Goal: Task Accomplishment & Management: Use online tool/utility

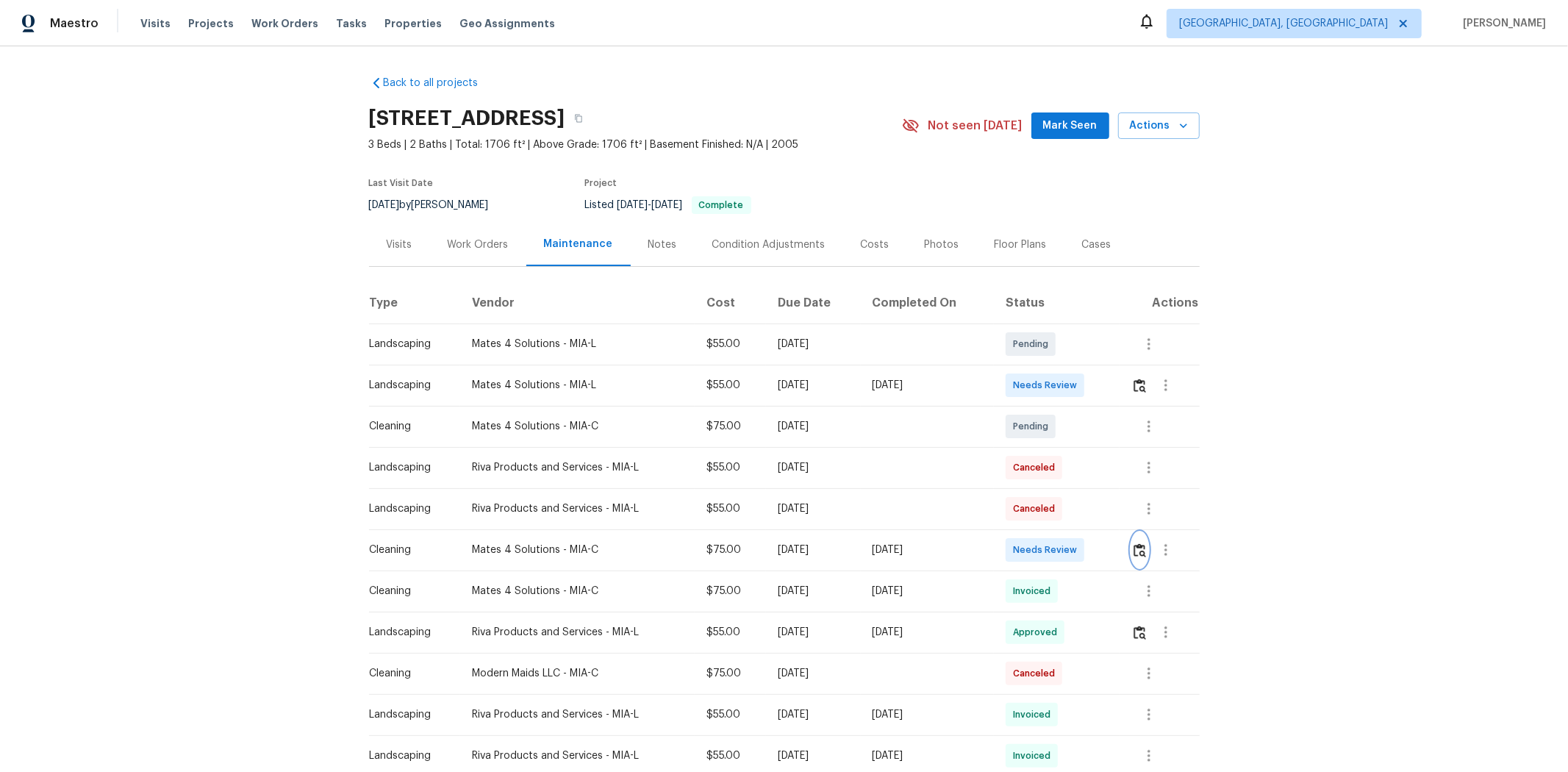
click at [1115, 516] on img "button" at bounding box center [1139, 549] width 12 height 14
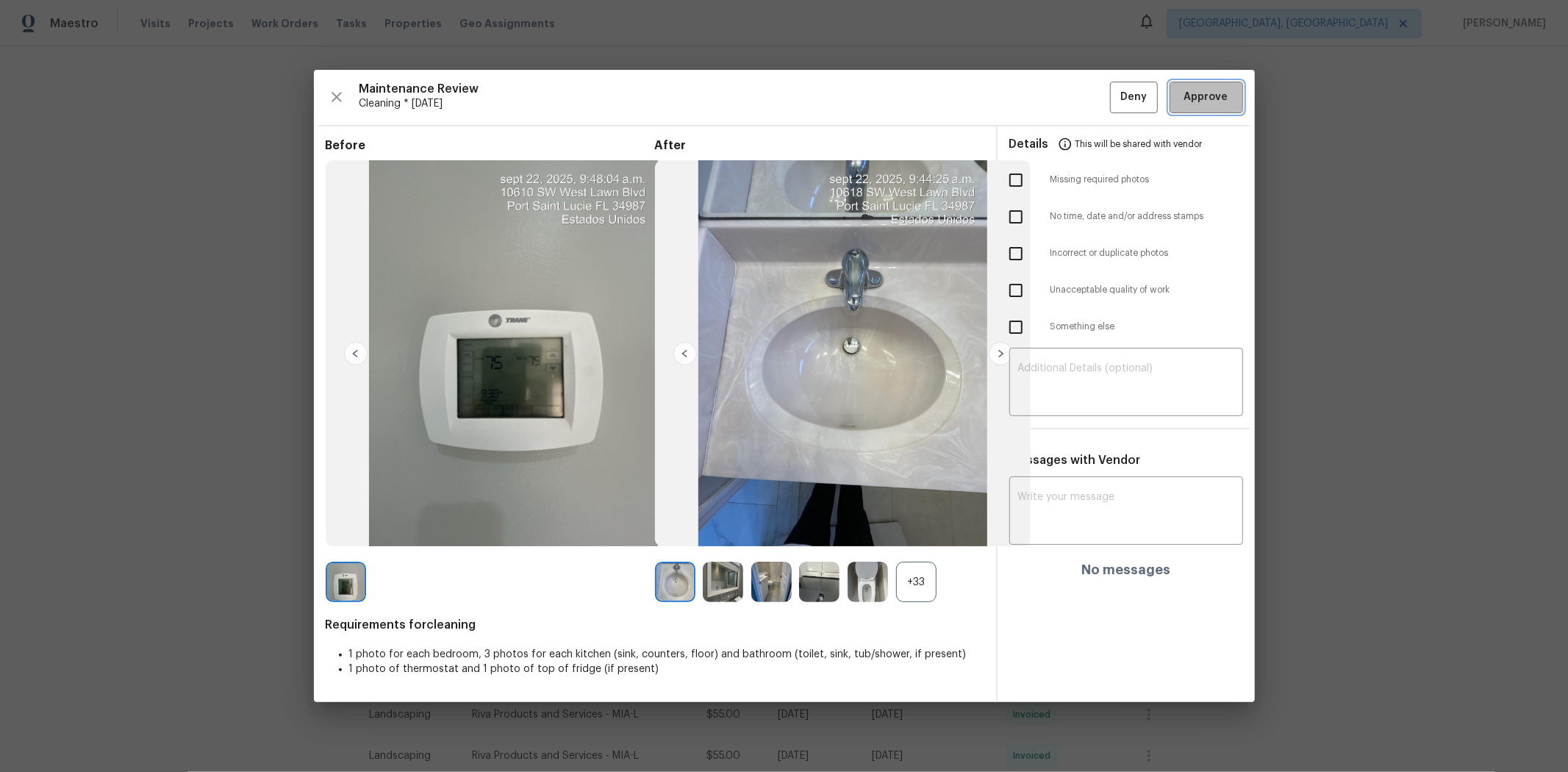
click at [1115, 97] on span "Approve" at bounding box center [1206, 98] width 44 height 18
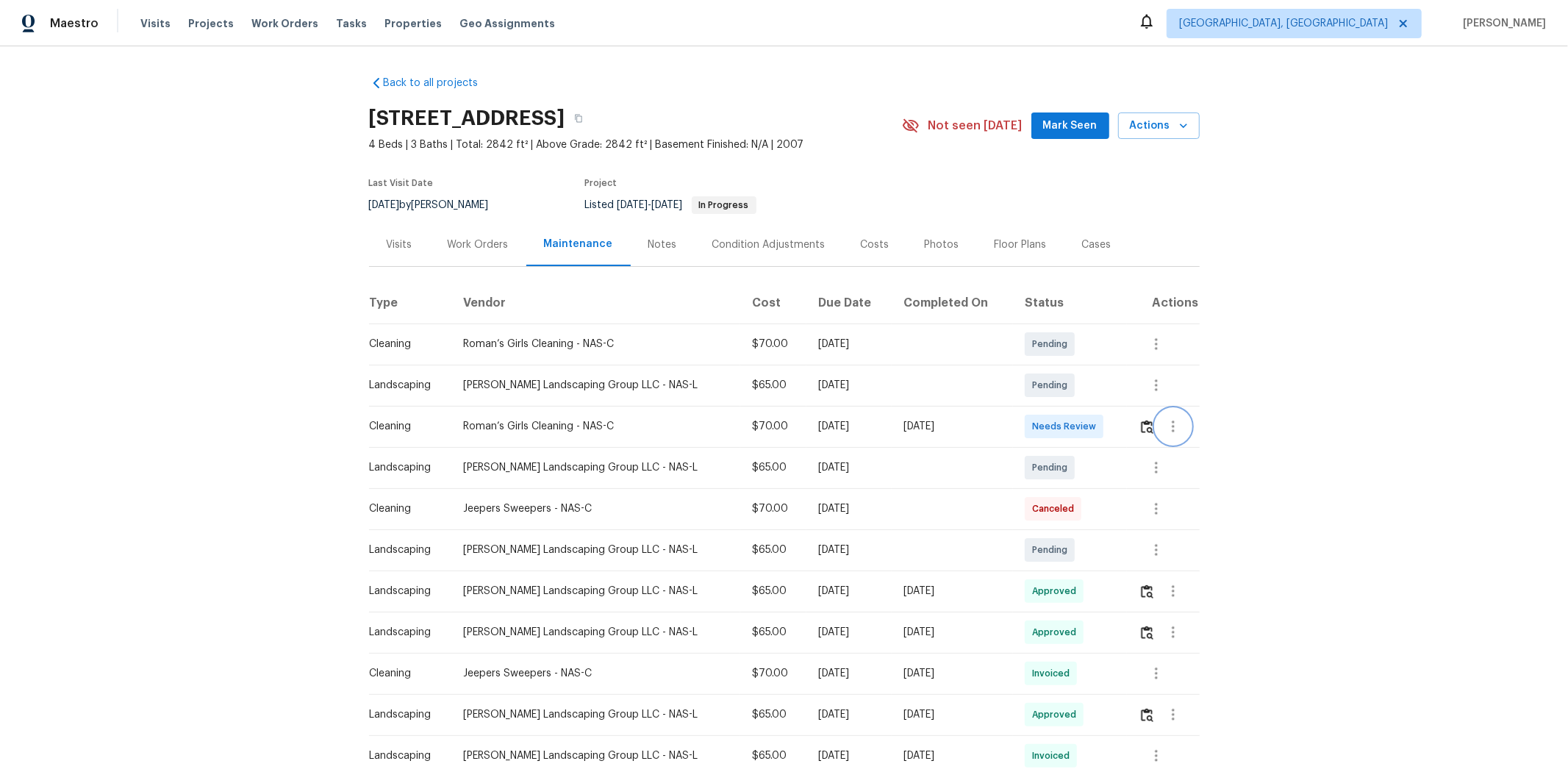
click at [1115, 424] on button "button" at bounding box center [1172, 426] width 36 height 36
click at [1115, 424] on div at bounding box center [784, 386] width 1568 height 772
click at [1115, 424] on button "button" at bounding box center [1147, 426] width 17 height 36
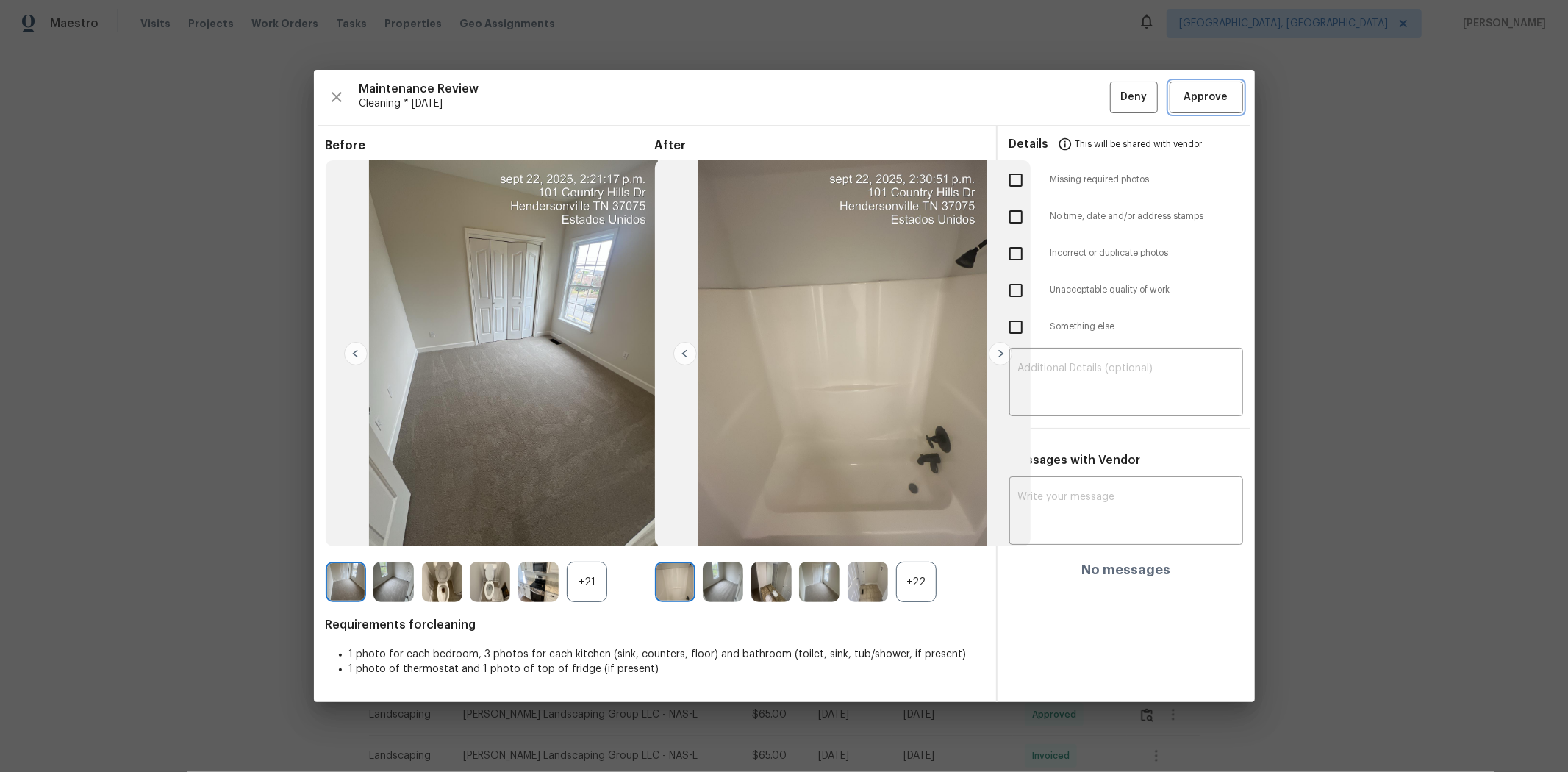
click at [1115, 90] on span "Approve" at bounding box center [1206, 98] width 44 height 18
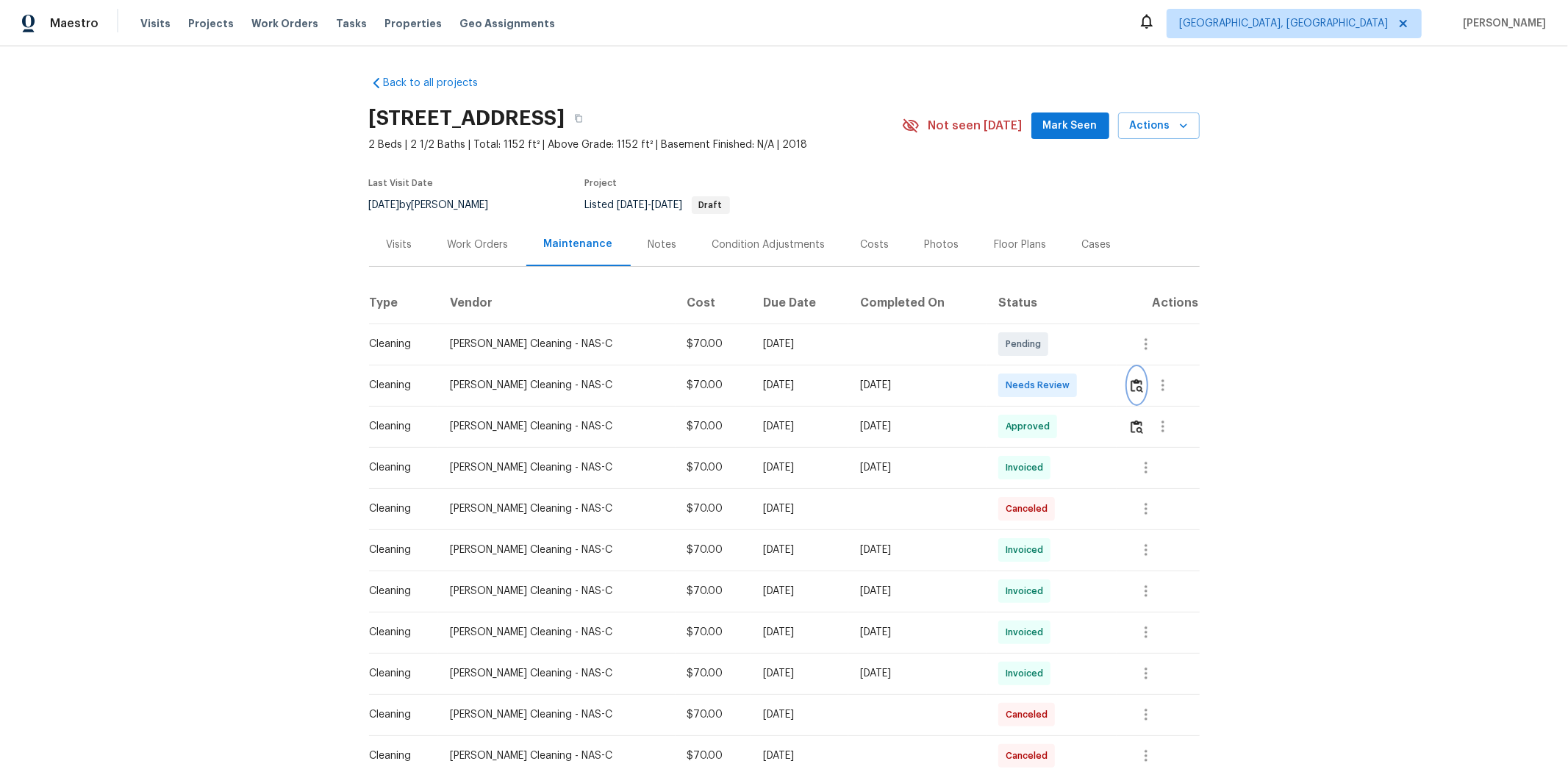
click at [1115, 385] on button "button" at bounding box center [1136, 385] width 17 height 36
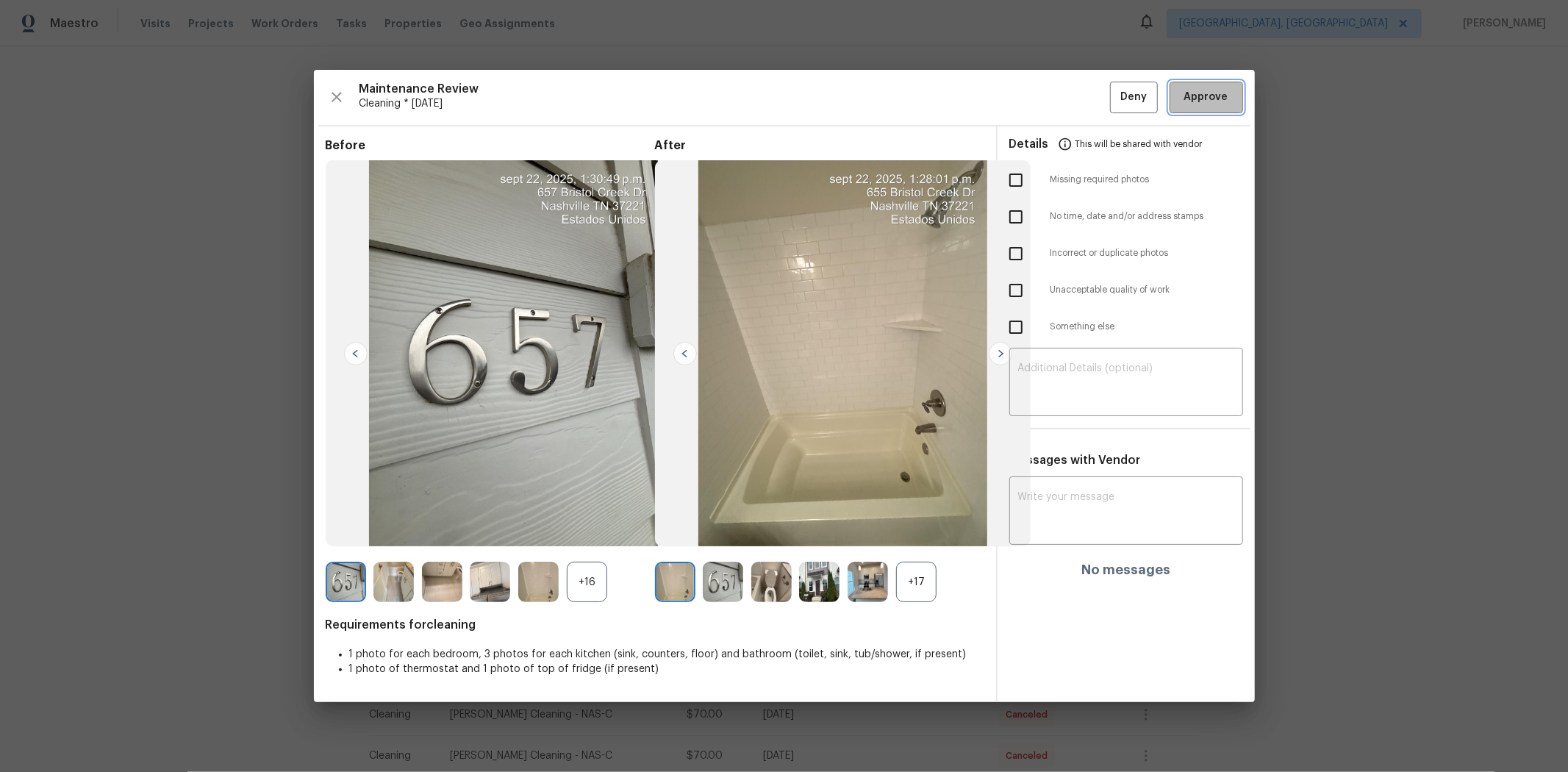
click at [1115, 99] on span "Approve" at bounding box center [1206, 98] width 44 height 18
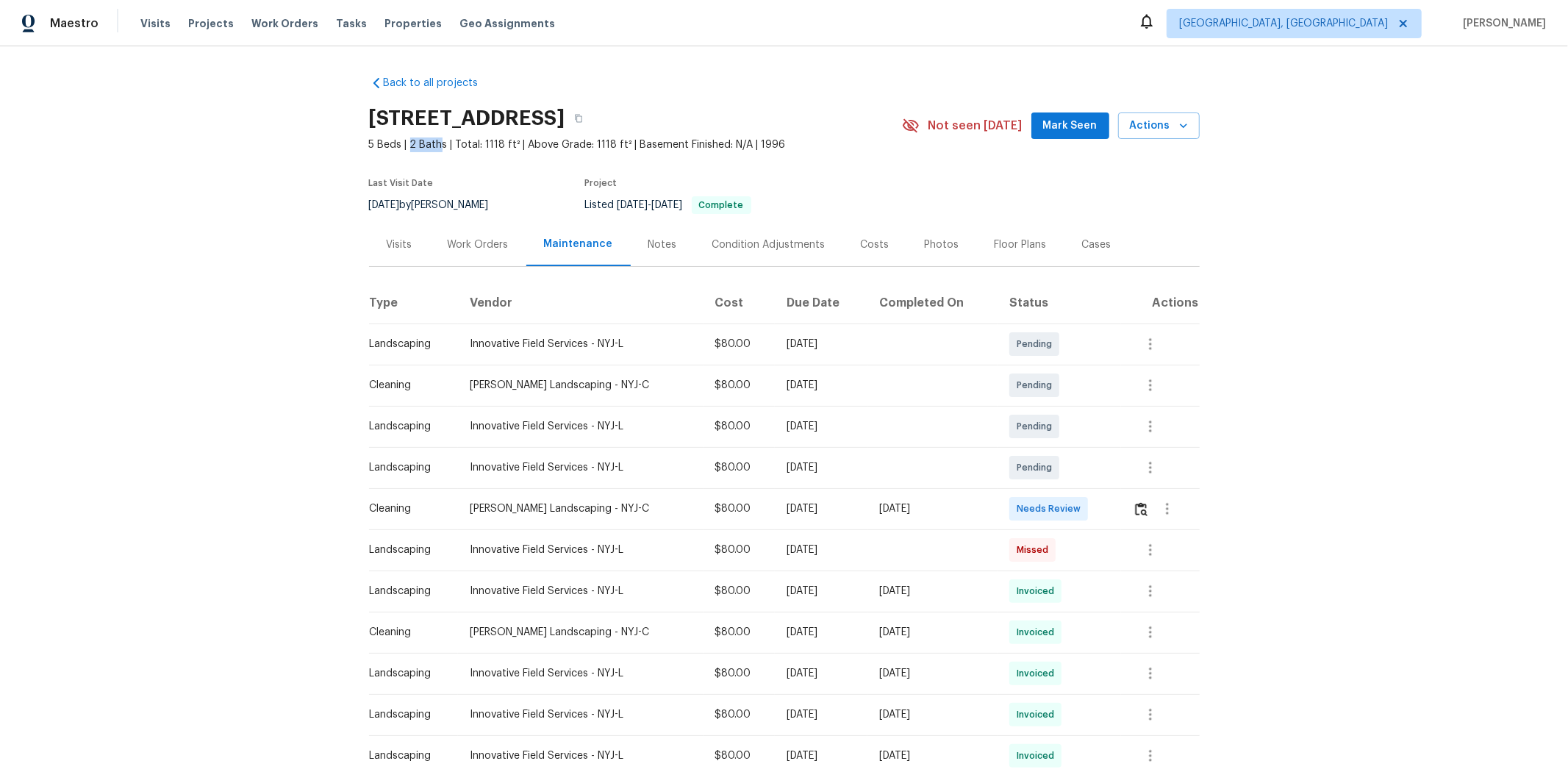
drag, startPoint x: 402, startPoint y: 146, endPoint x: 448, endPoint y: 146, distance: 46.0
click at [444, 146] on span "5 Beds | 2 Baths | Total: 1118 ft² | Above Grade: 1118 ft² | Basement Finished:…" at bounding box center [635, 145] width 533 height 15
click at [480, 203] on div "9/10/2025 by Peter Boucher" at bounding box center [438, 204] width 137 height 17
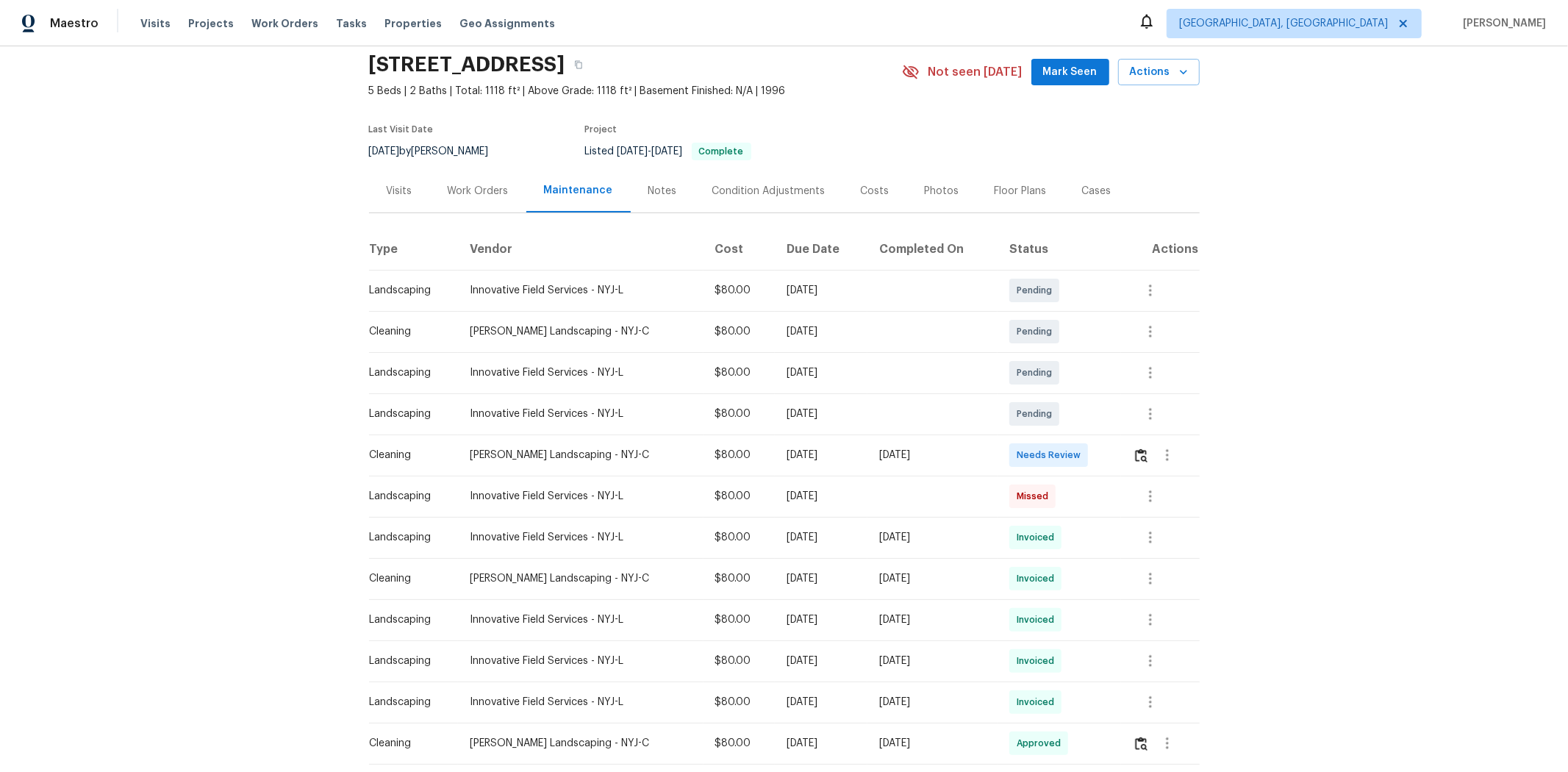
scroll to position [82, 0]
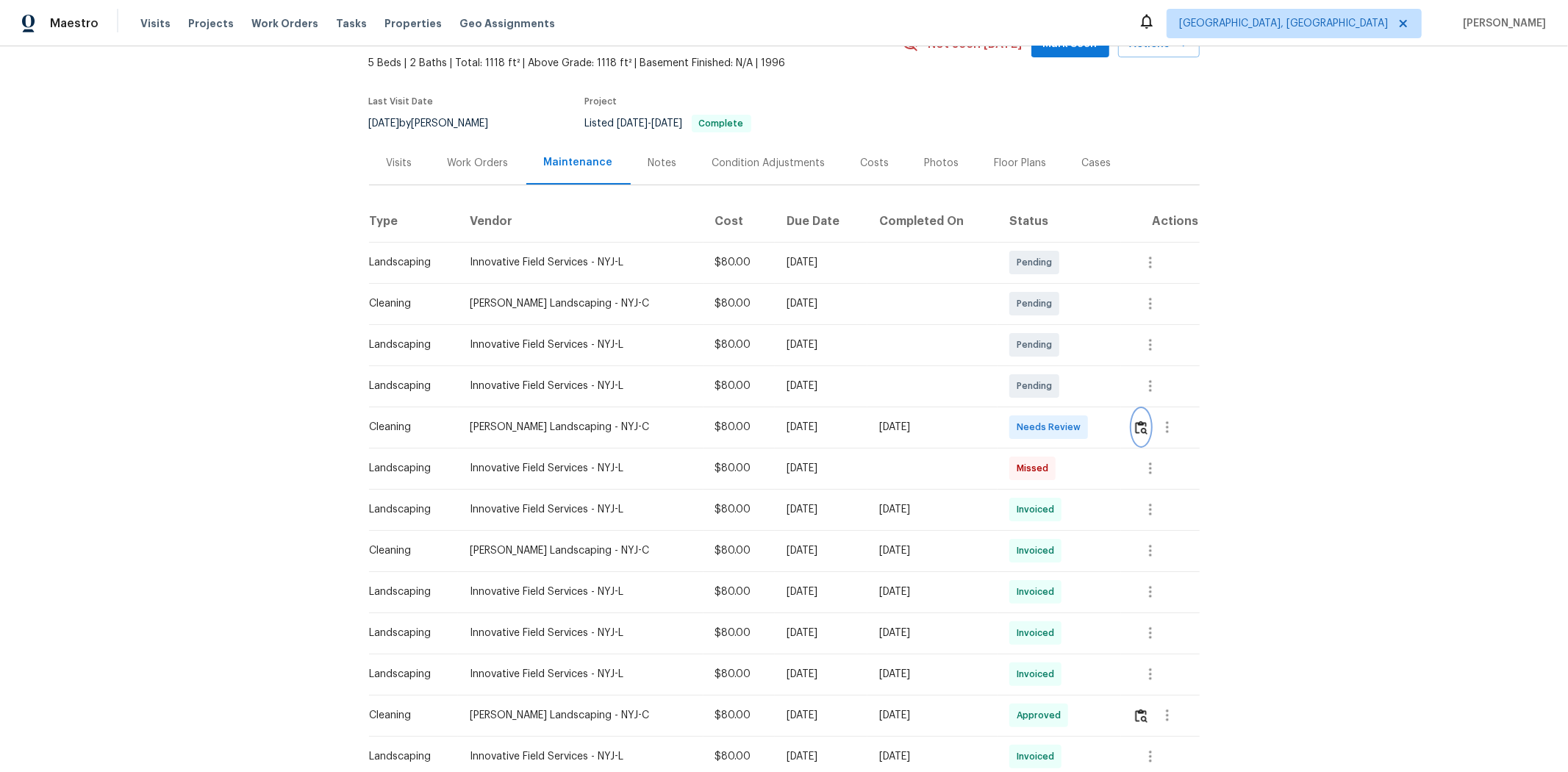
click at [843, 426] on img "button" at bounding box center [1140, 427] width 12 height 14
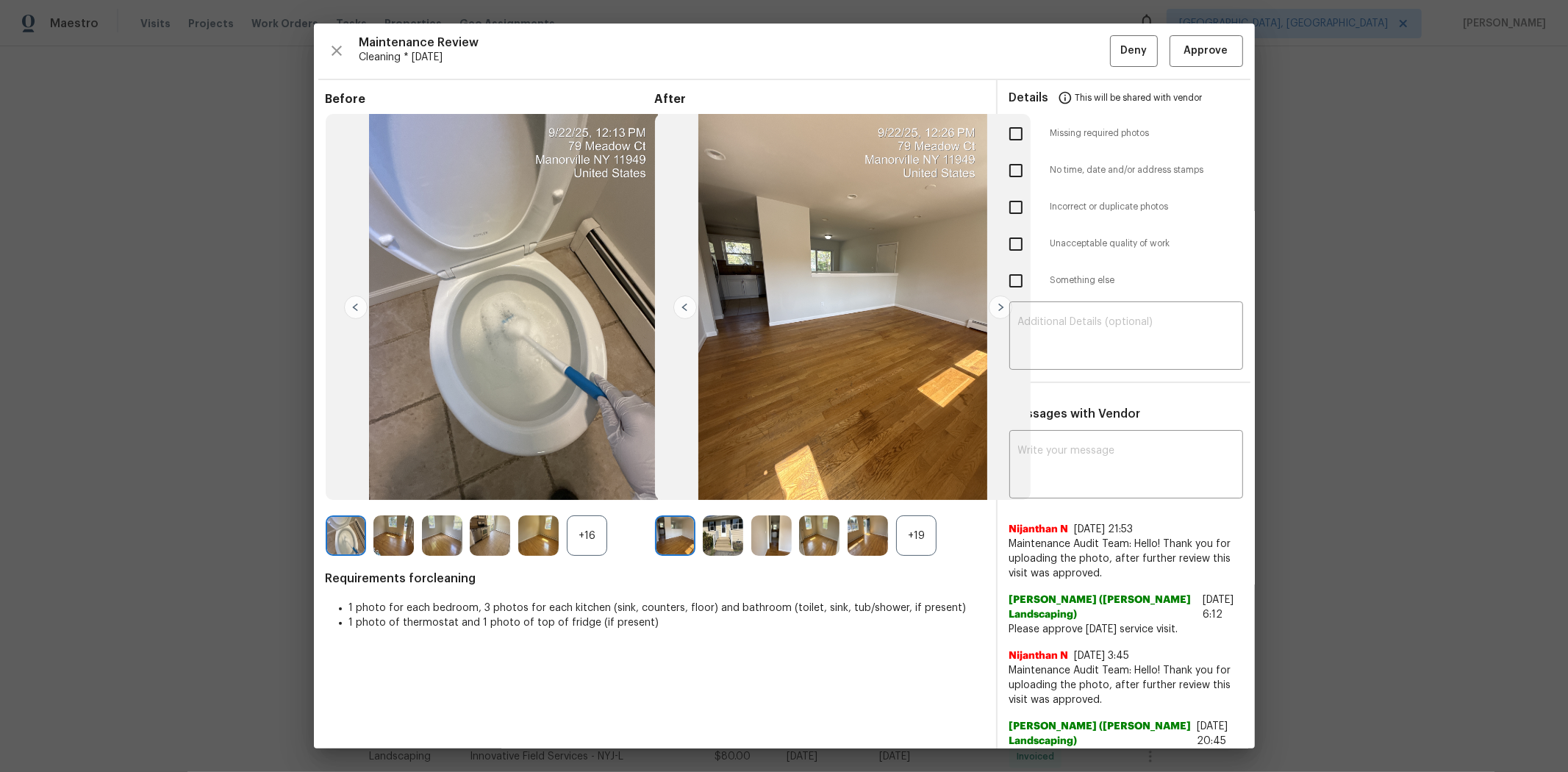
click at [843, 135] on input "checkbox" at bounding box center [1015, 133] width 31 height 31
checkbox input "true"
click at [843, 342] on textarea at bounding box center [1125, 338] width 216 height 41
paste textarea "Maintenance Audit Team: Hello! Unfortunately, this cleaning visit completed on …"
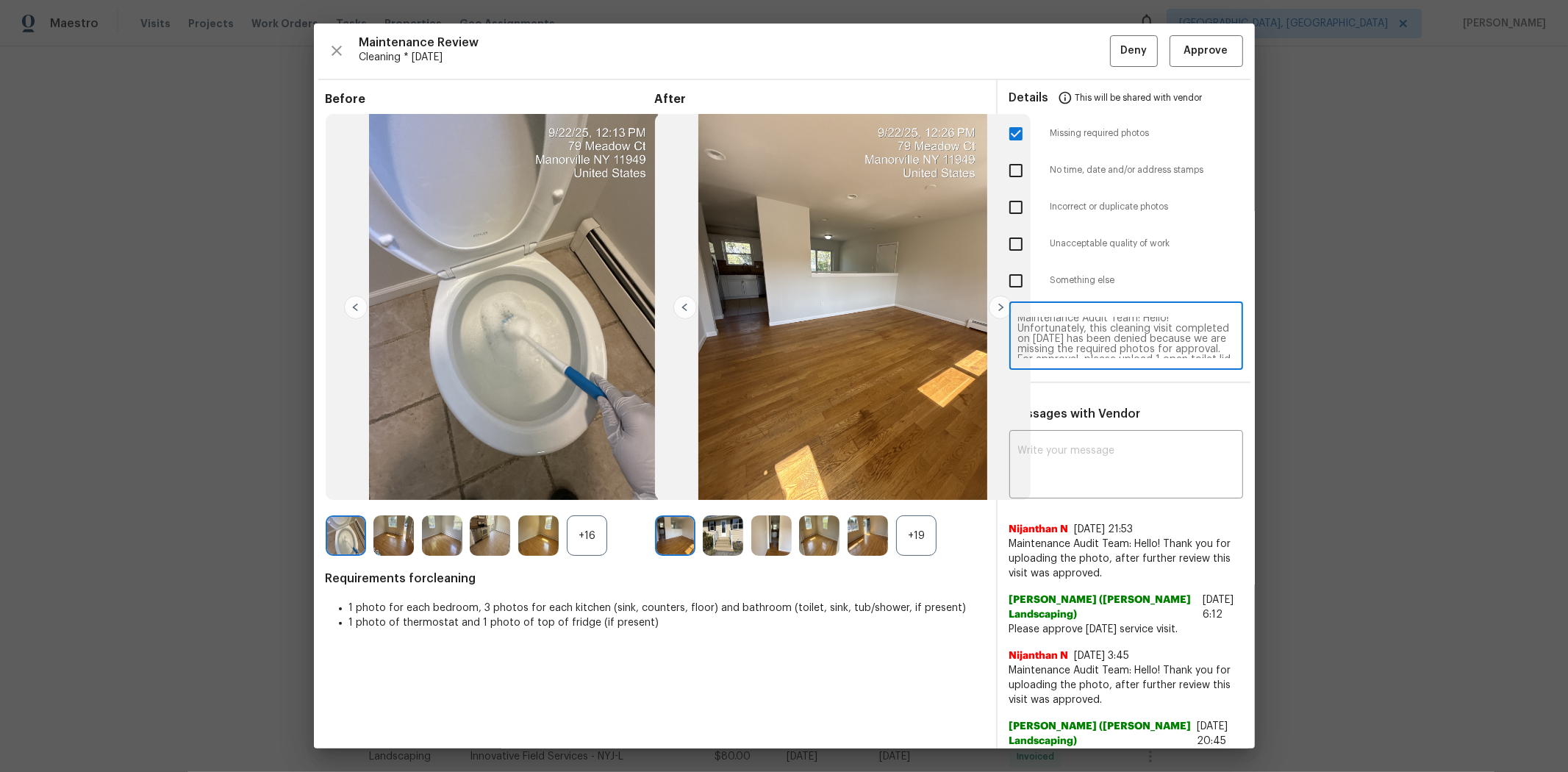
scroll to position [0, 0]
type textarea "Maintenance Audit Team: Hello! Unfortunately, this cleaning visit completed on …"
click at [843, 446] on textarea at bounding box center [1125, 466] width 216 height 41
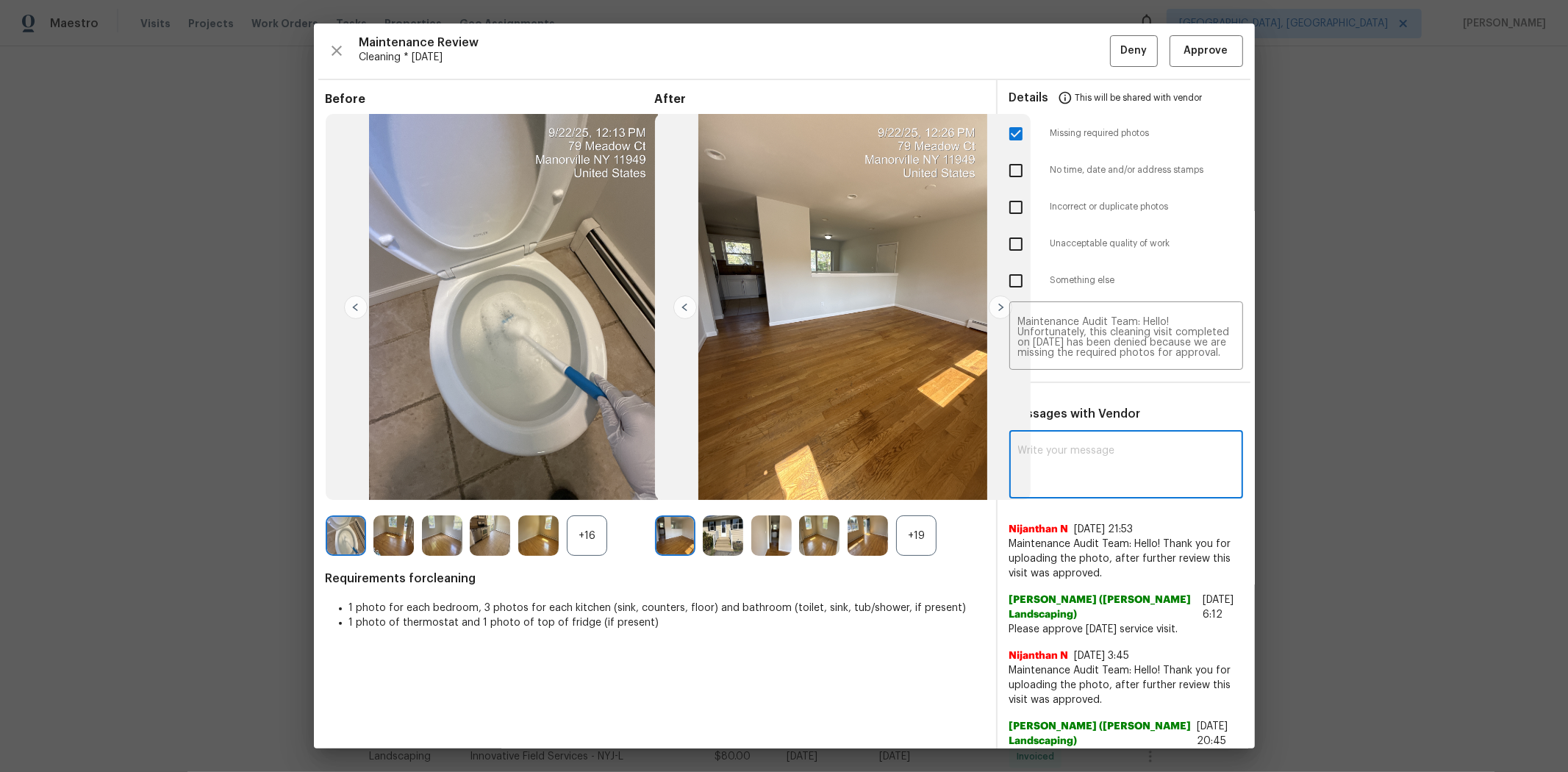
paste textarea "Maintenance Audit Team: Hello! Unfortunately, this cleaning visit completed on …"
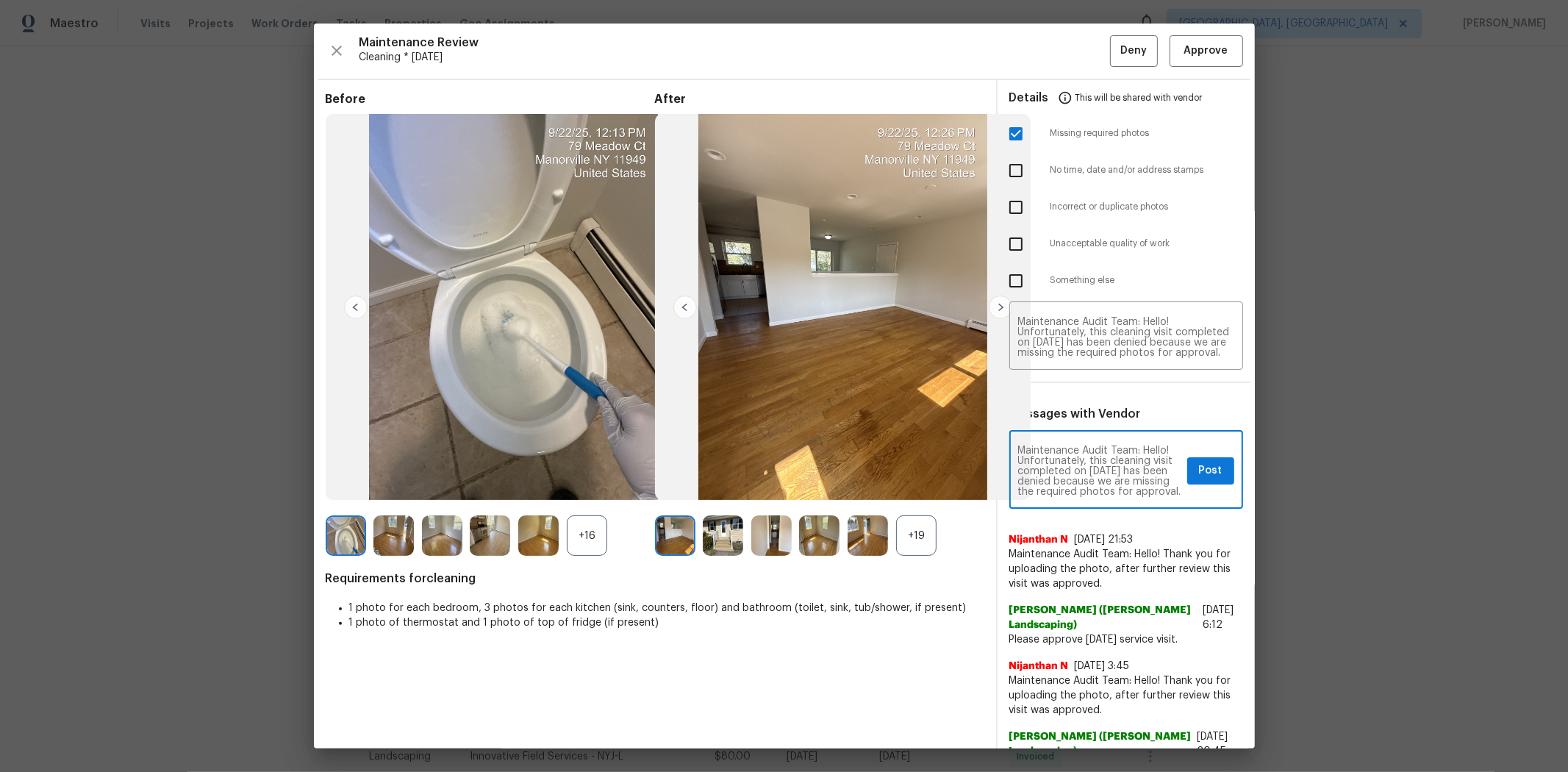
type textarea "Maintenance Audit Team: Hello! Unfortunately, this cleaning visit completed on …"
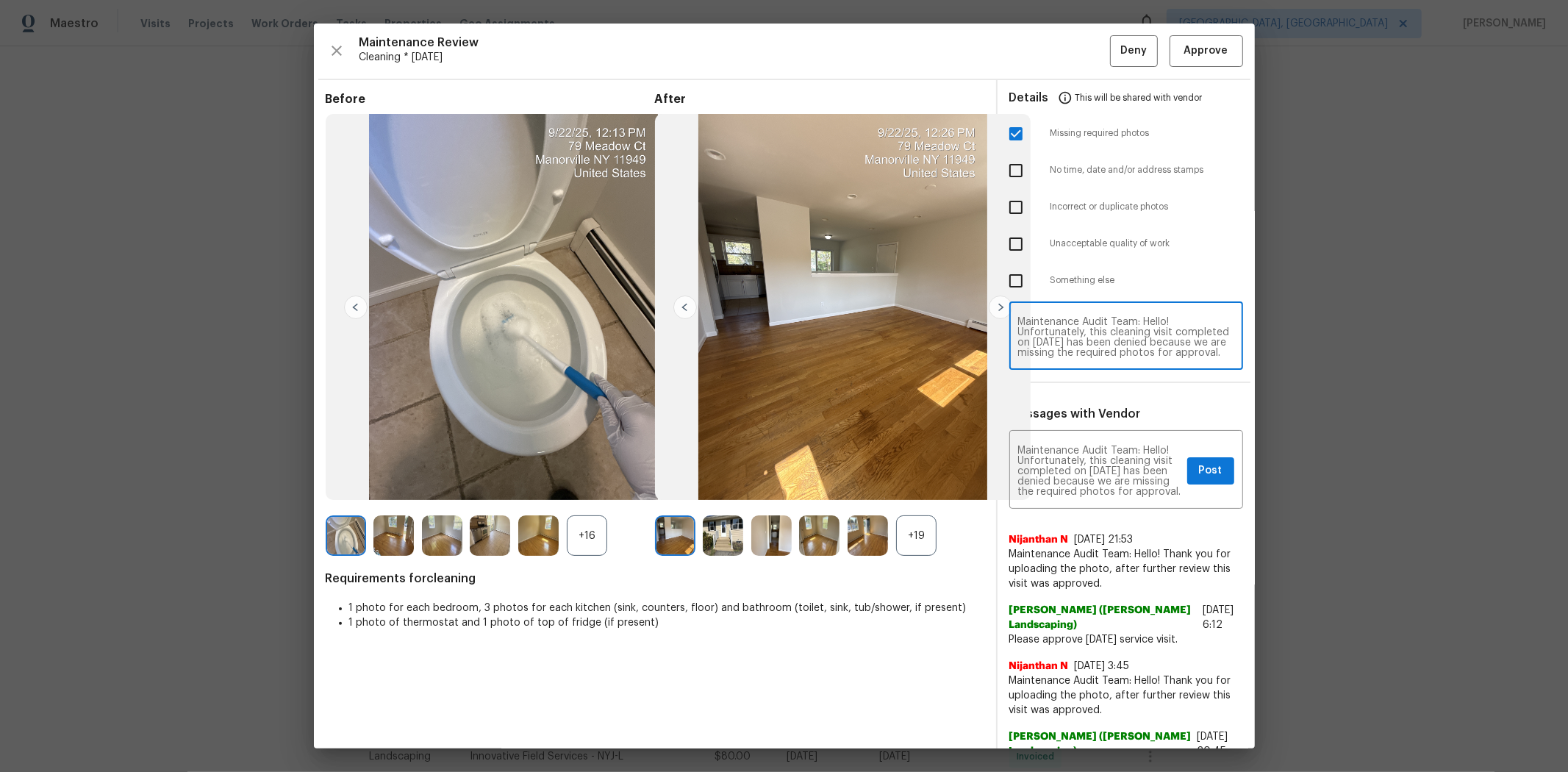
click at [843, 324] on textarea "Maintenance Audit Team: Hello! Unfortunately, this cleaning visit completed on …" at bounding box center [1125, 338] width 216 height 41
click at [843, 467] on span "Post" at bounding box center [1211, 471] width 23 height 18
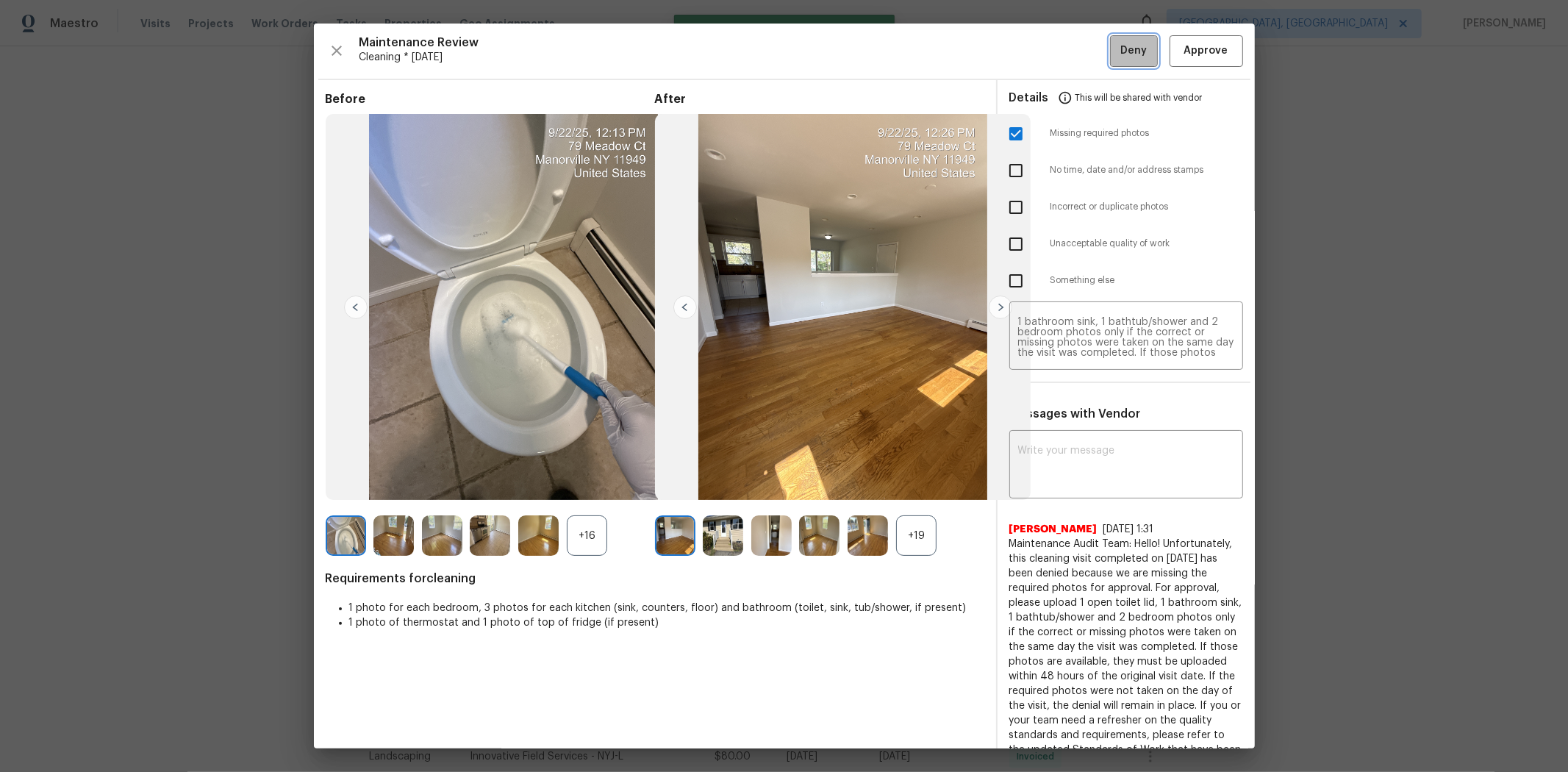
drag, startPoint x: 1114, startPoint y: 50, endPoint x: 1086, endPoint y: 45, distance: 28.4
click at [843, 48] on span "Deny" at bounding box center [1134, 51] width 26 height 18
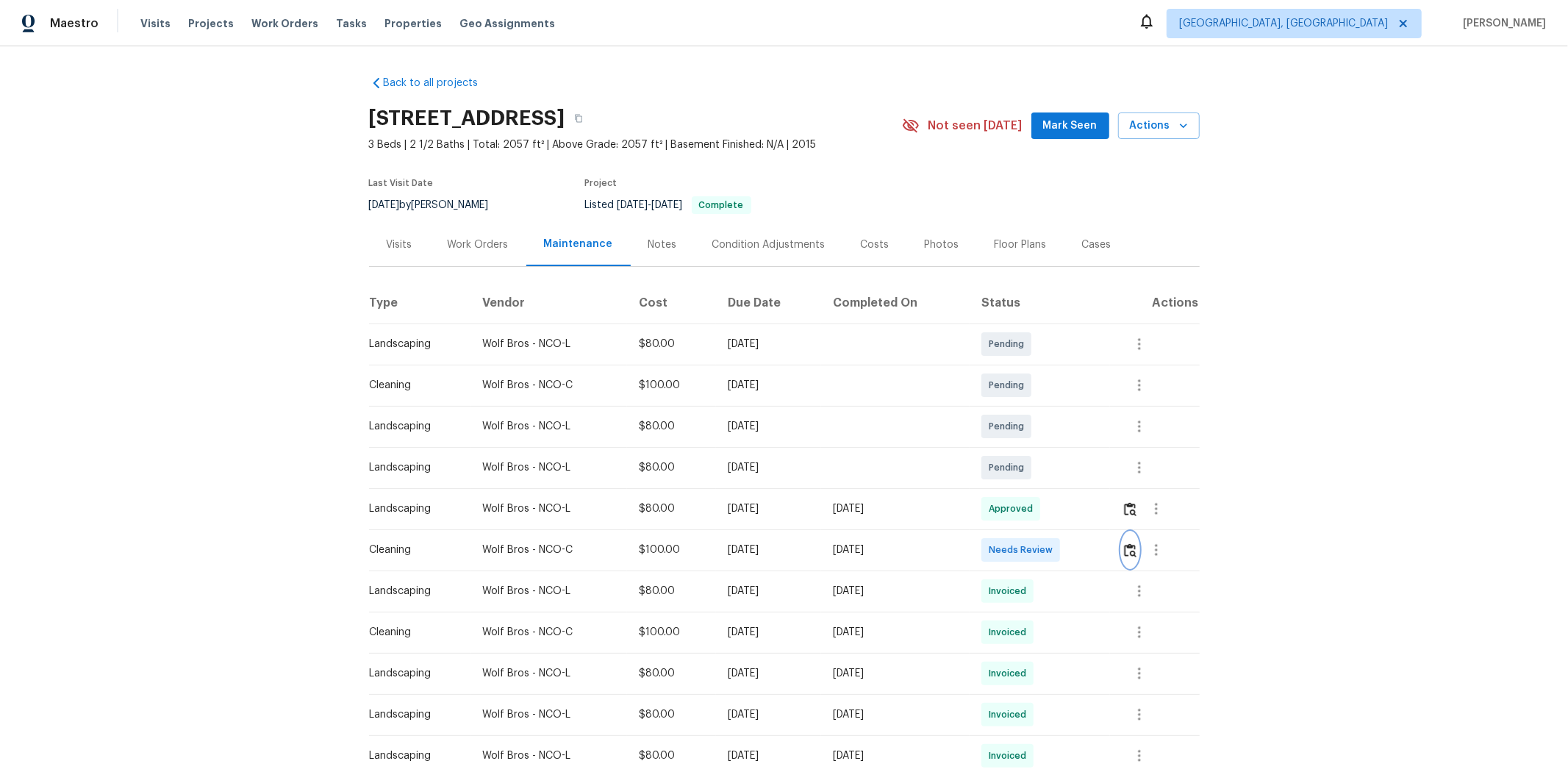
click at [1115, 516] on img "button" at bounding box center [1129, 549] width 12 height 14
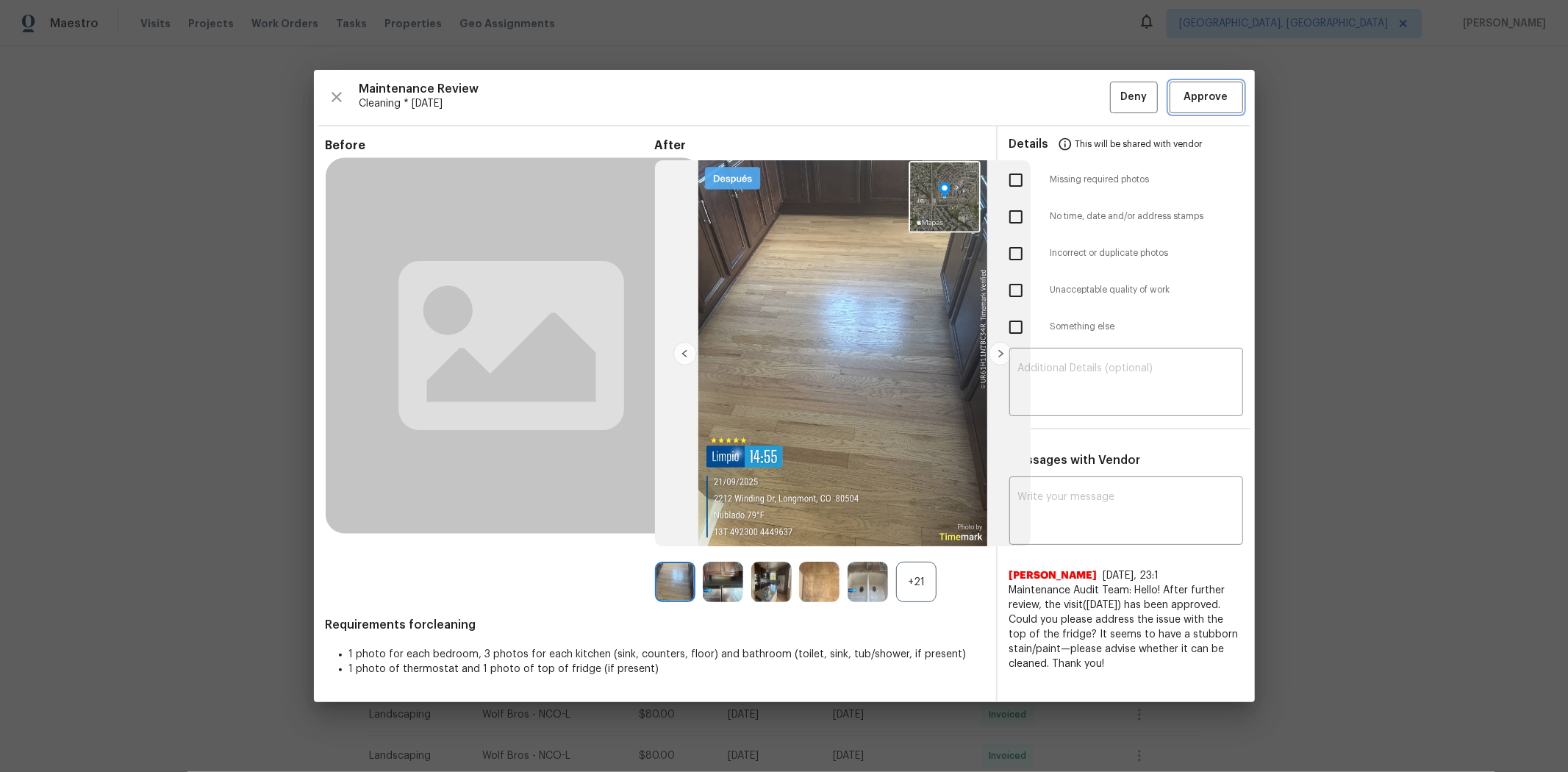
click at [1115, 94] on span "Approve" at bounding box center [1206, 98] width 44 height 18
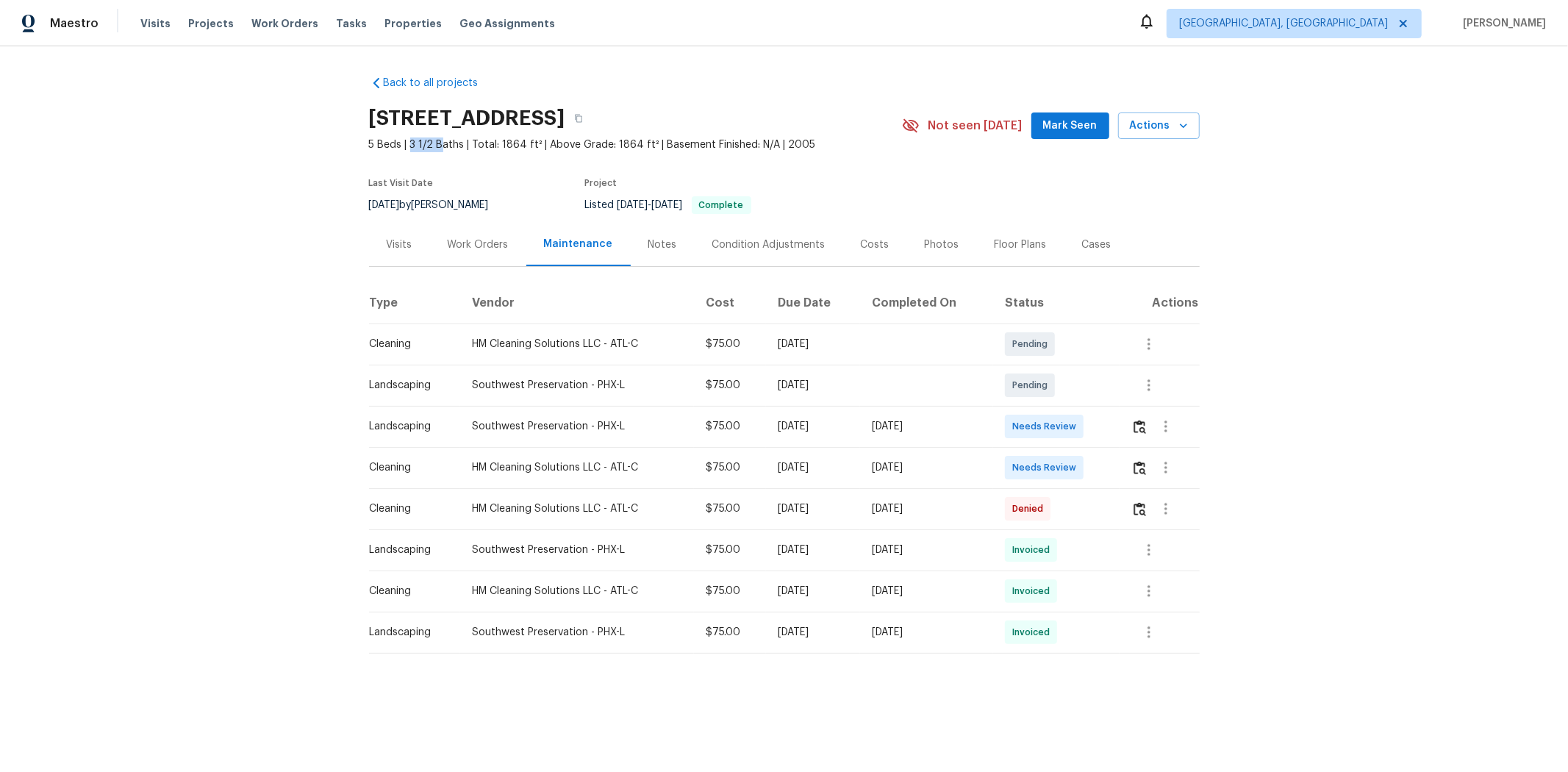
drag, startPoint x: 402, startPoint y: 144, endPoint x: 436, endPoint y: 144, distance: 34.0
click at [436, 144] on span "5 Beds | 3 1/2 Baths | Total: 1864 ft² | Above Grade: 1864 ft² | Basement Finis…" at bounding box center [635, 145] width 533 height 15
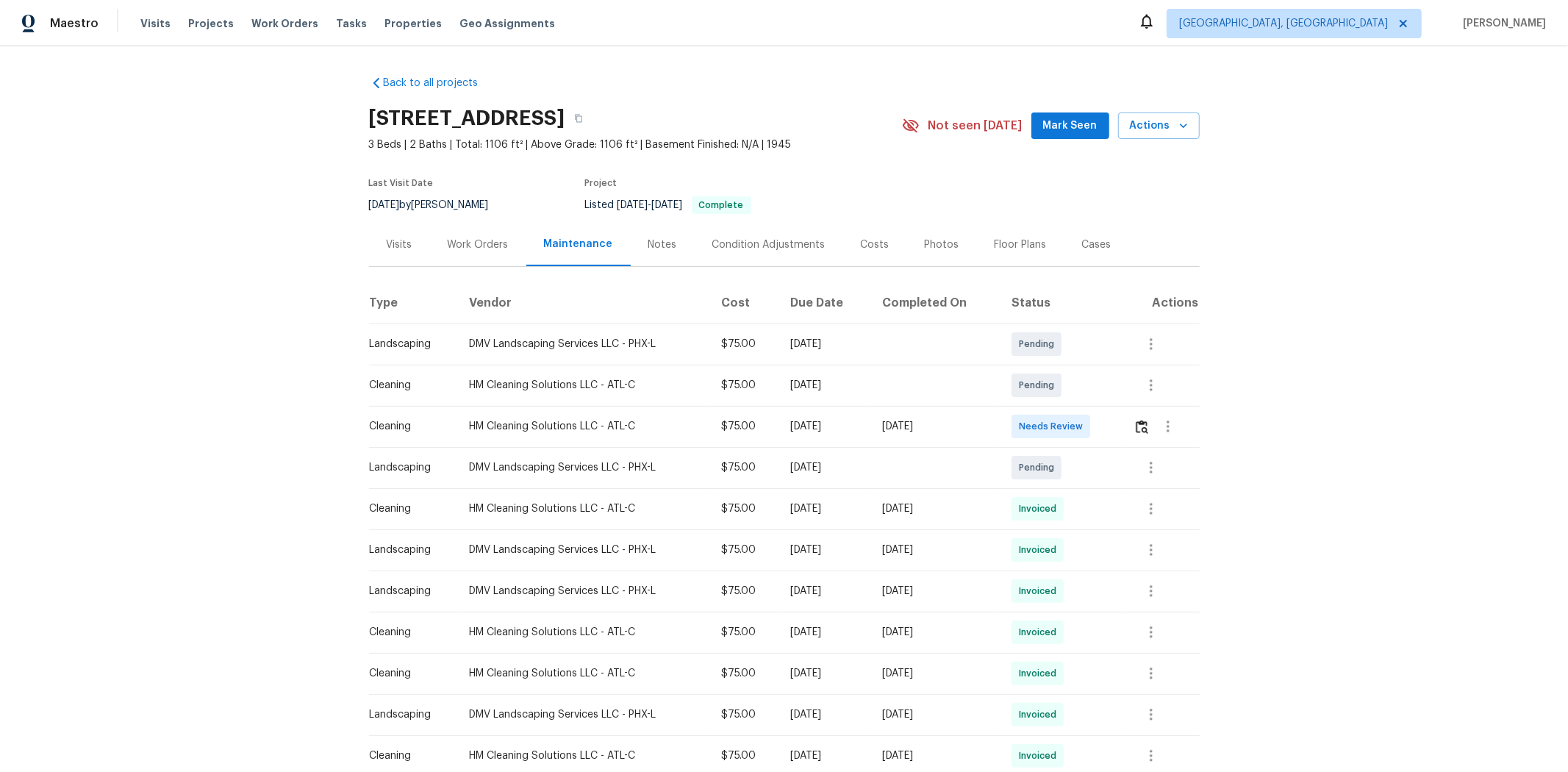
click at [1115, 429] on td at bounding box center [1159, 426] width 77 height 41
click at [1115, 434] on button "button" at bounding box center [1142, 426] width 17 height 36
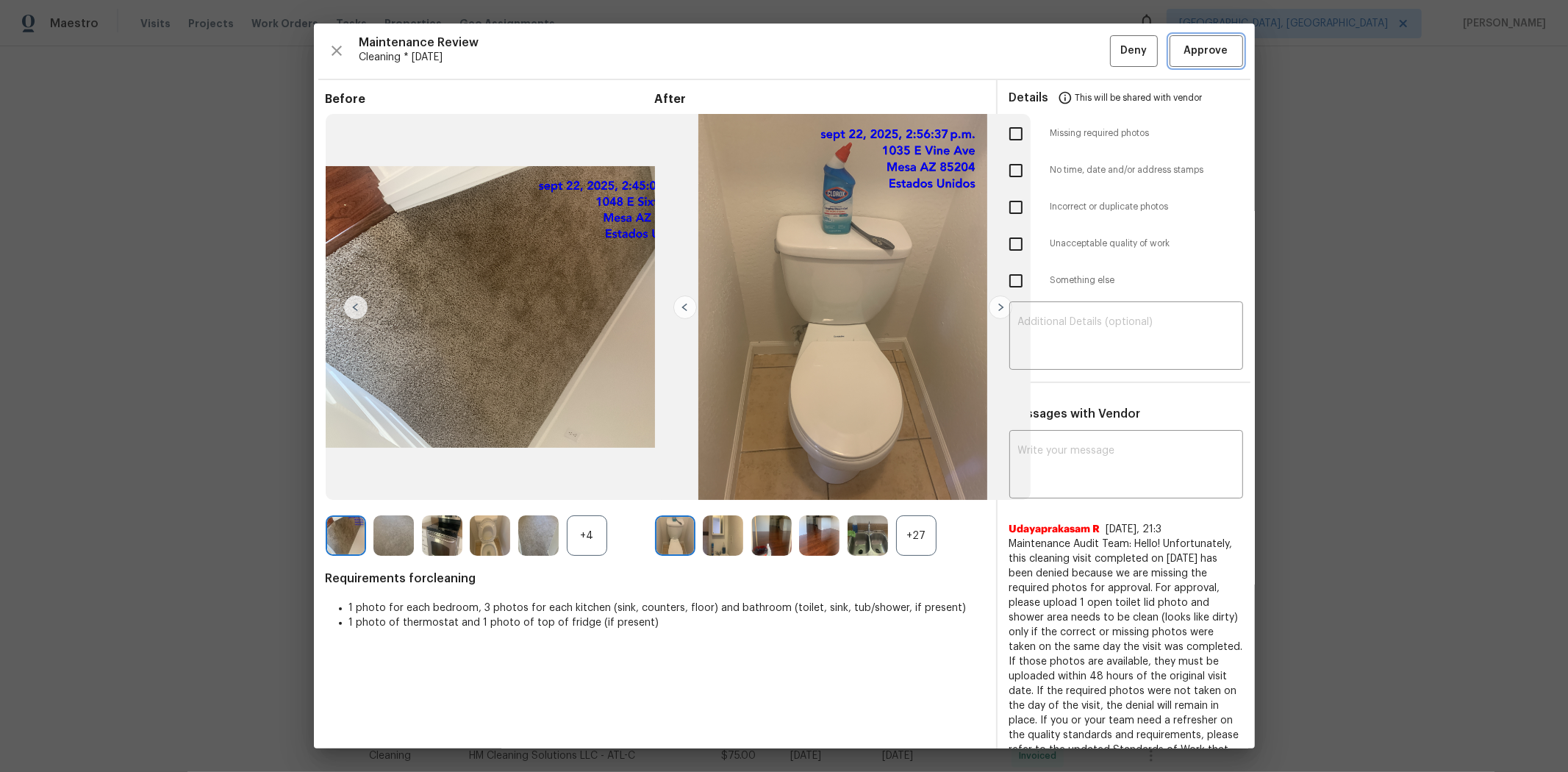
click at [1115, 54] on span "Approve" at bounding box center [1206, 51] width 44 height 18
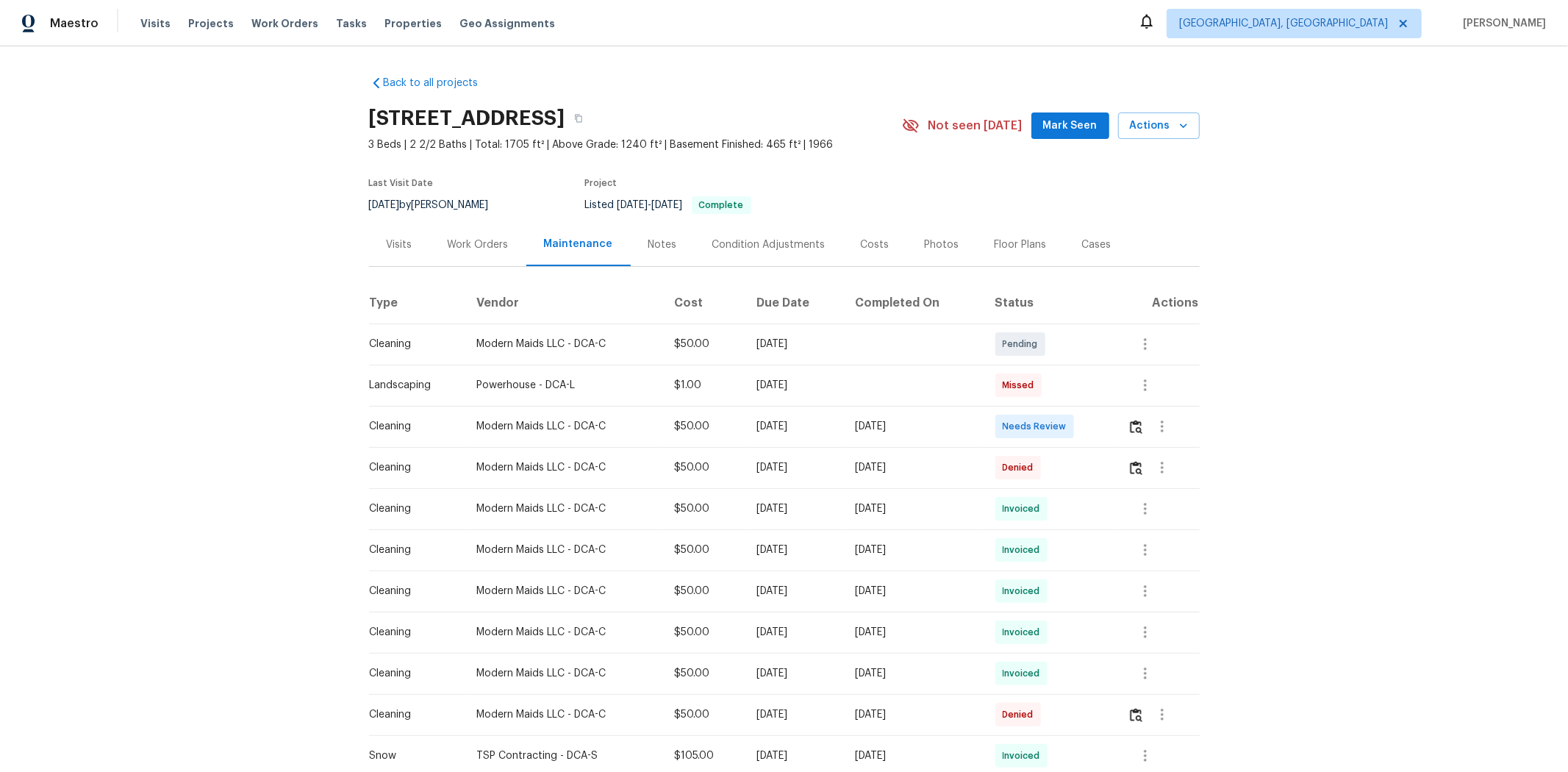
click at [1115, 424] on td at bounding box center [1157, 426] width 84 height 41
click at [1115, 424] on img "button" at bounding box center [1135, 426] width 12 height 14
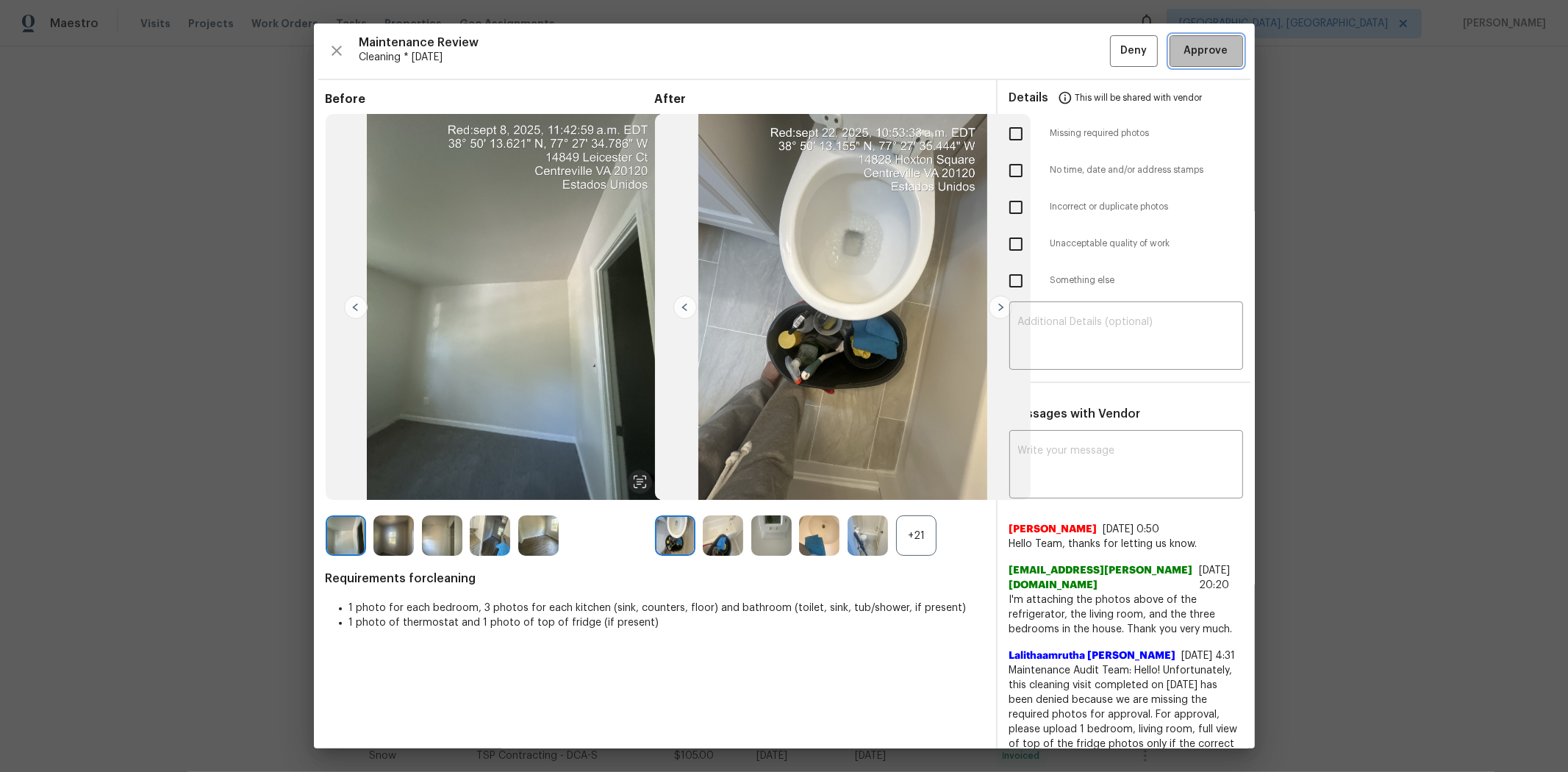
click at [1115, 48] on span "Approve" at bounding box center [1206, 51] width 44 height 18
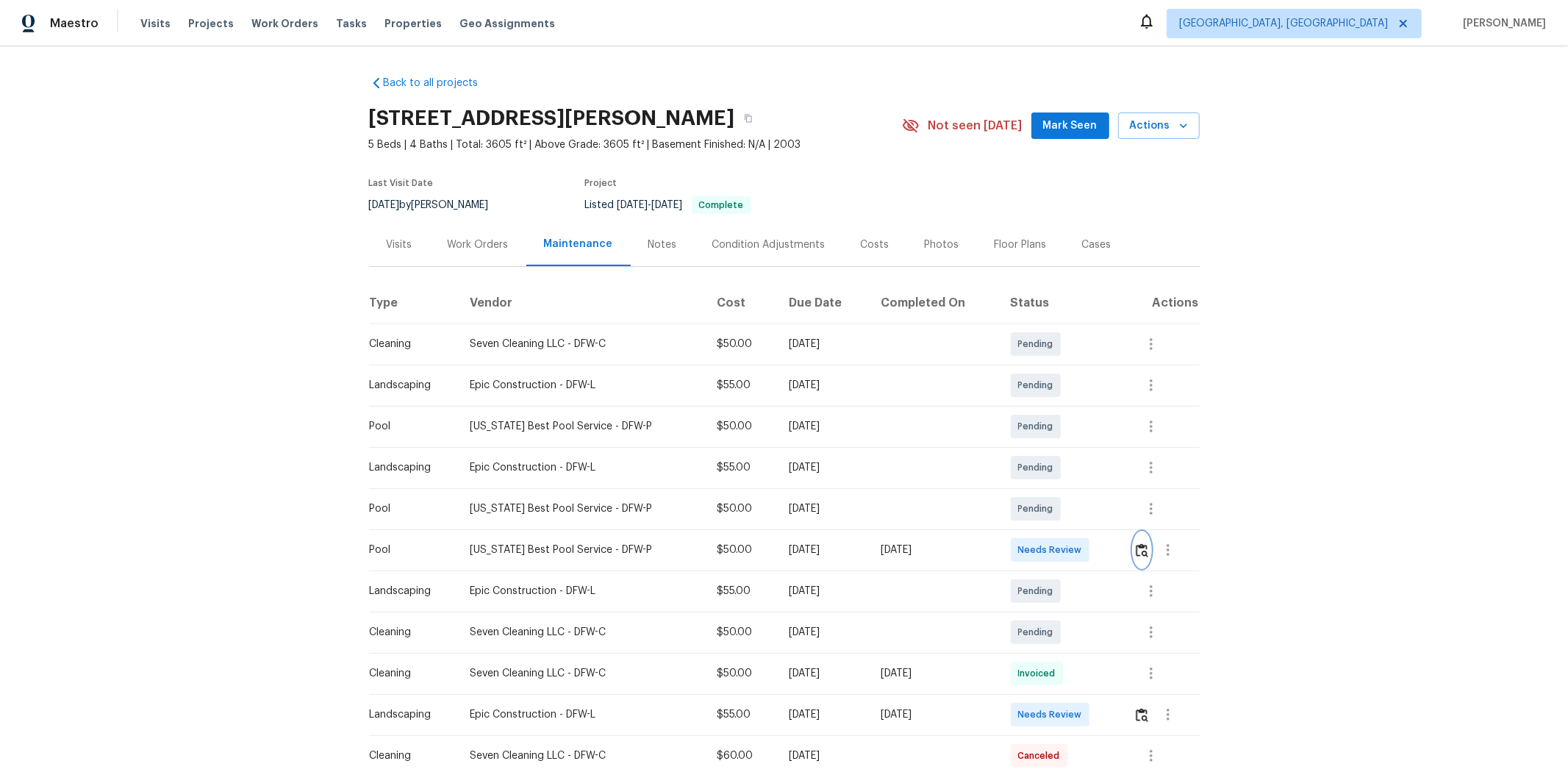
click at [1115, 516] on button "button" at bounding box center [1142, 549] width 17 height 36
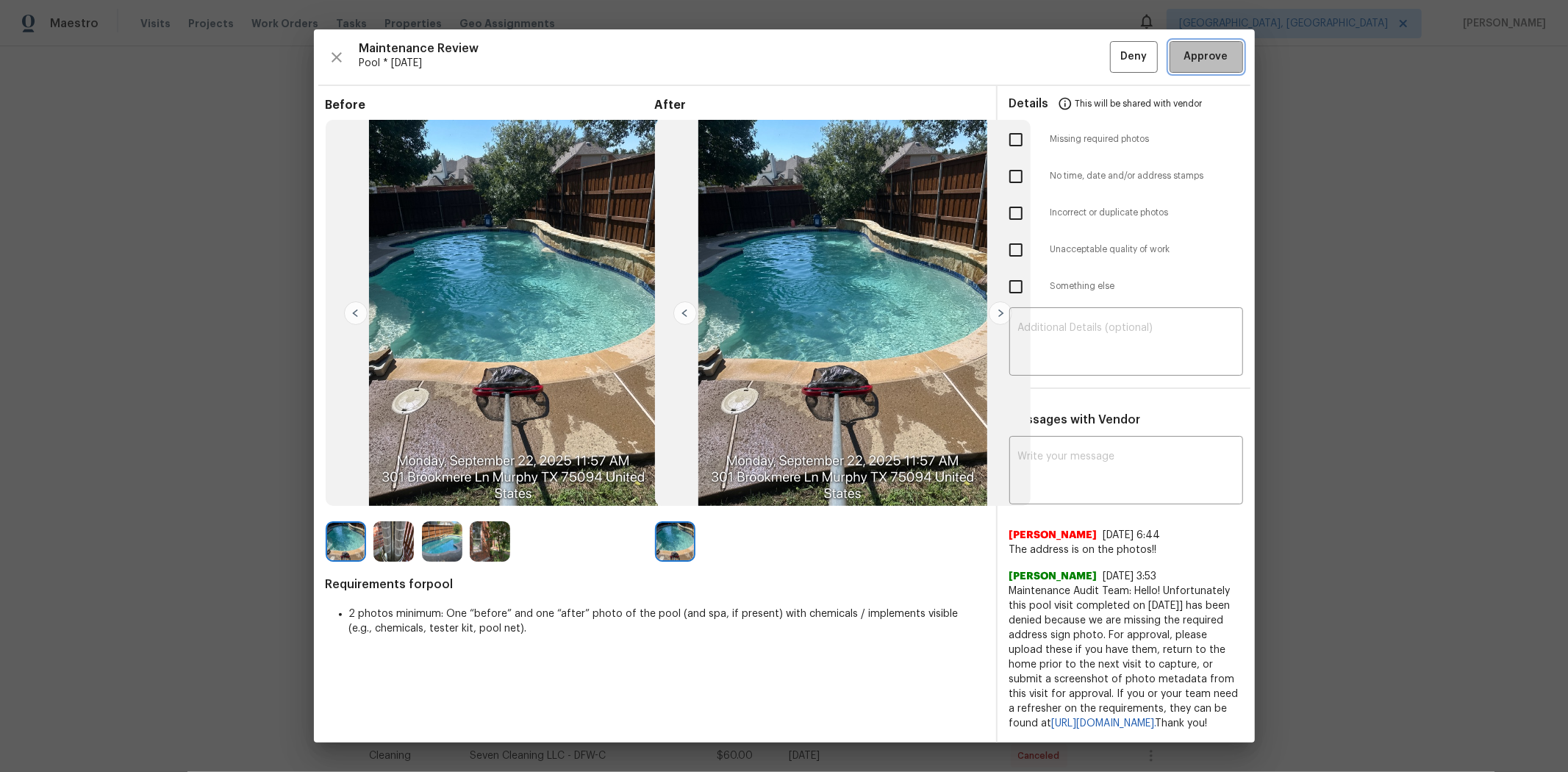
click at [1115, 62] on button "Approve" at bounding box center [1206, 57] width 74 height 31
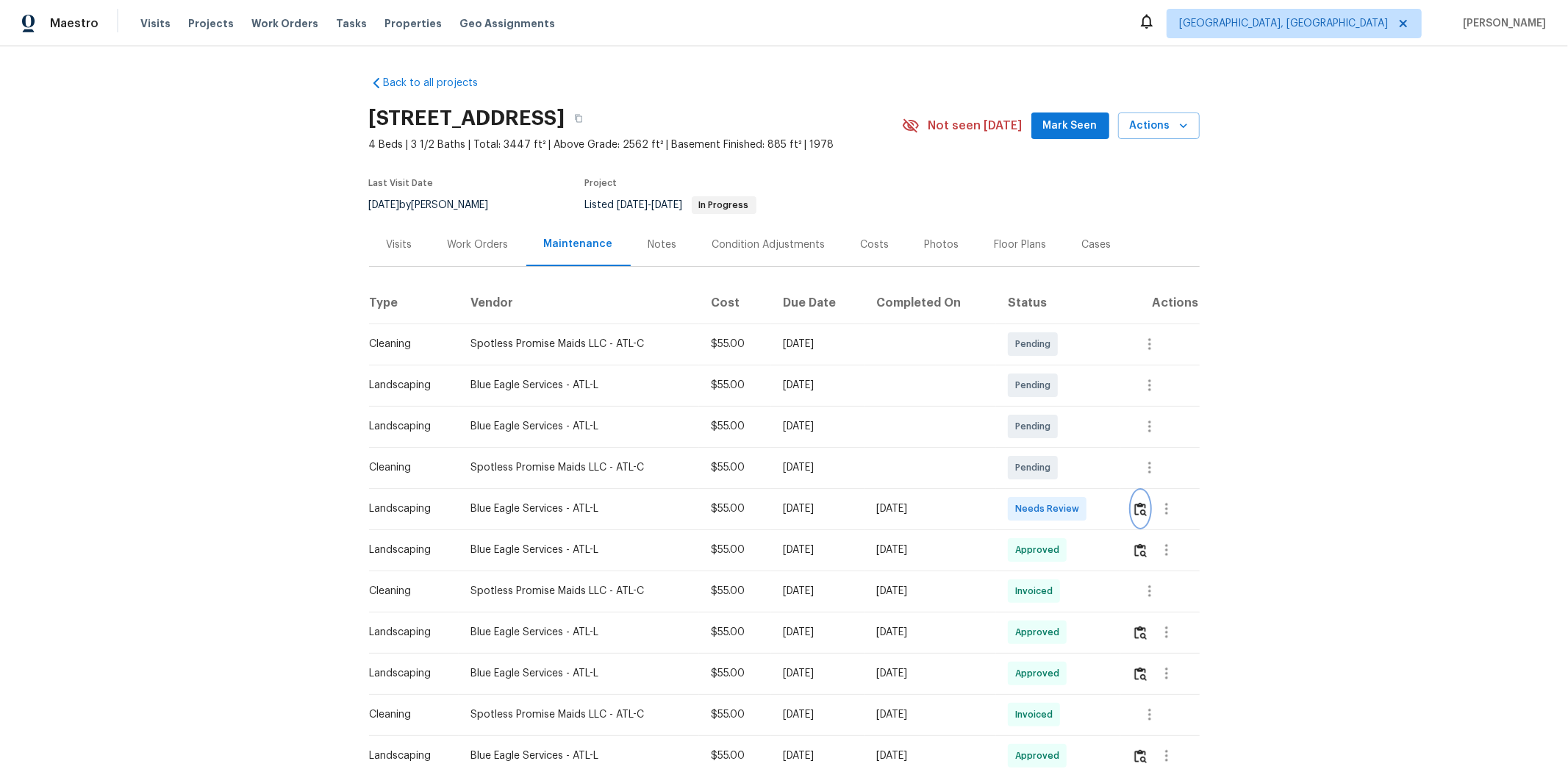
click at [1115, 511] on img "button" at bounding box center [1140, 509] width 12 height 14
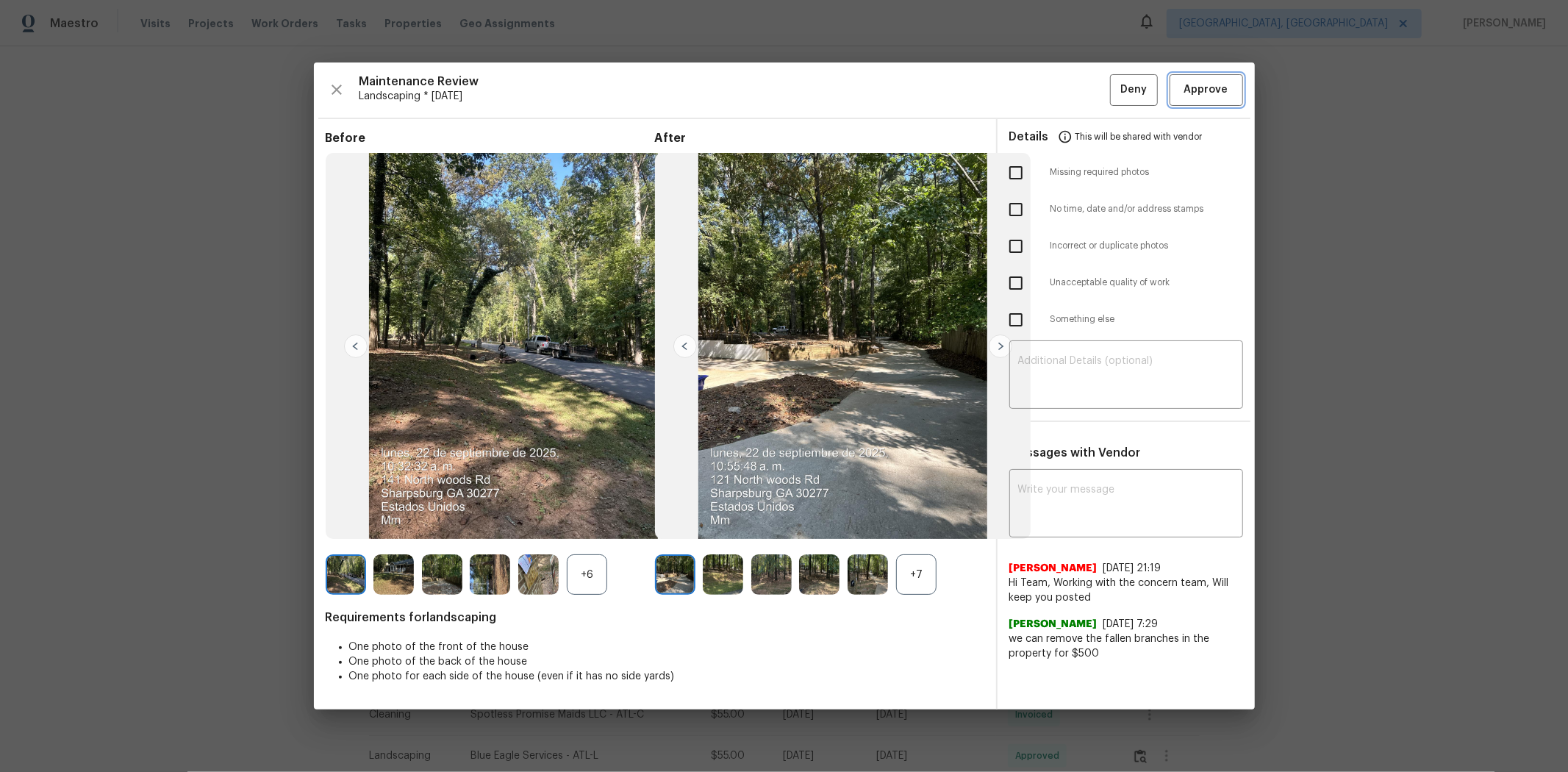
drag, startPoint x: 1214, startPoint y: 86, endPoint x: 1262, endPoint y: 7, distance: 92.4
click at [1115, 84] on span "Approve" at bounding box center [1206, 90] width 44 height 18
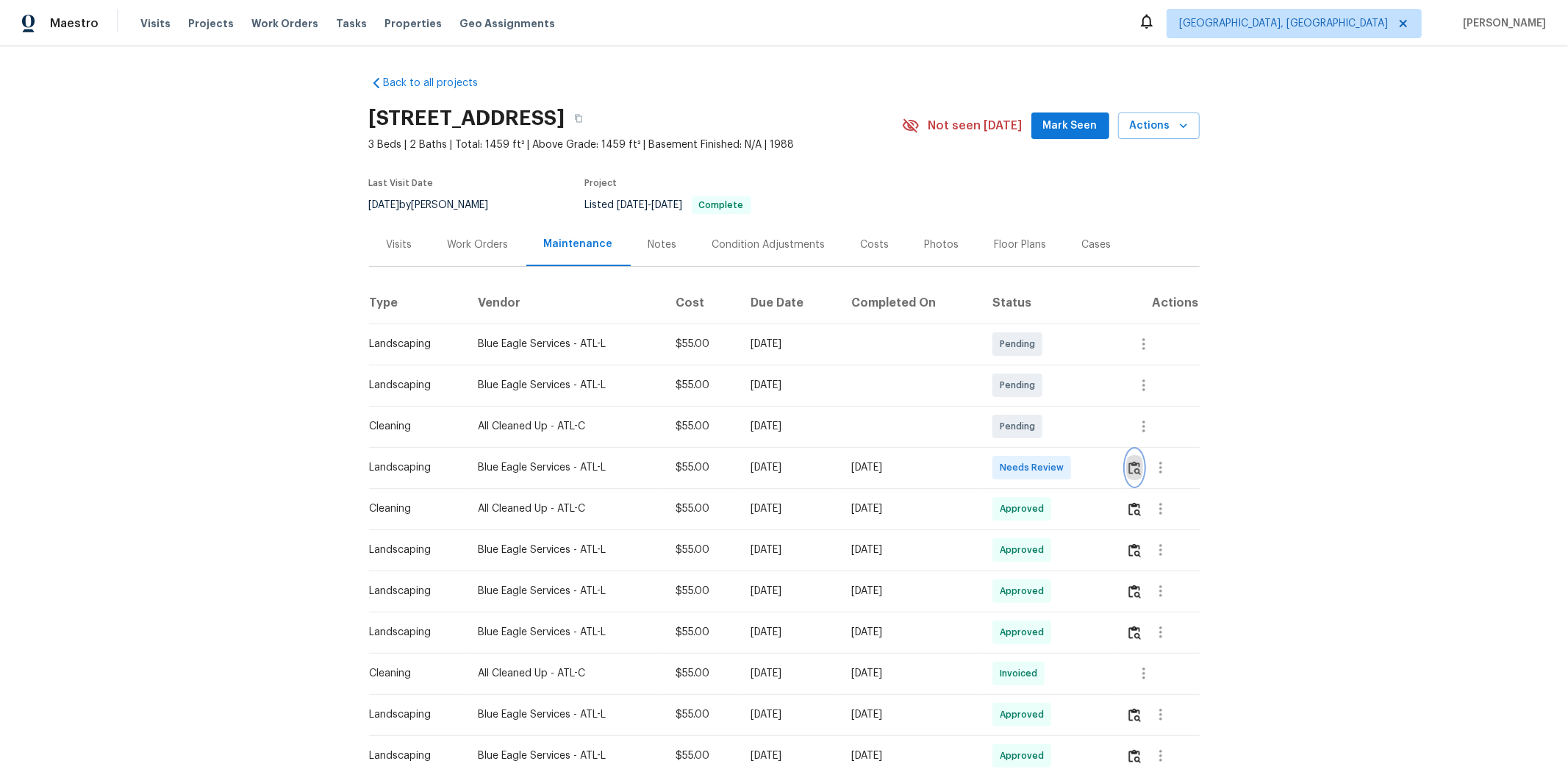
click at [1115, 464] on img "button" at bounding box center [1134, 468] width 12 height 14
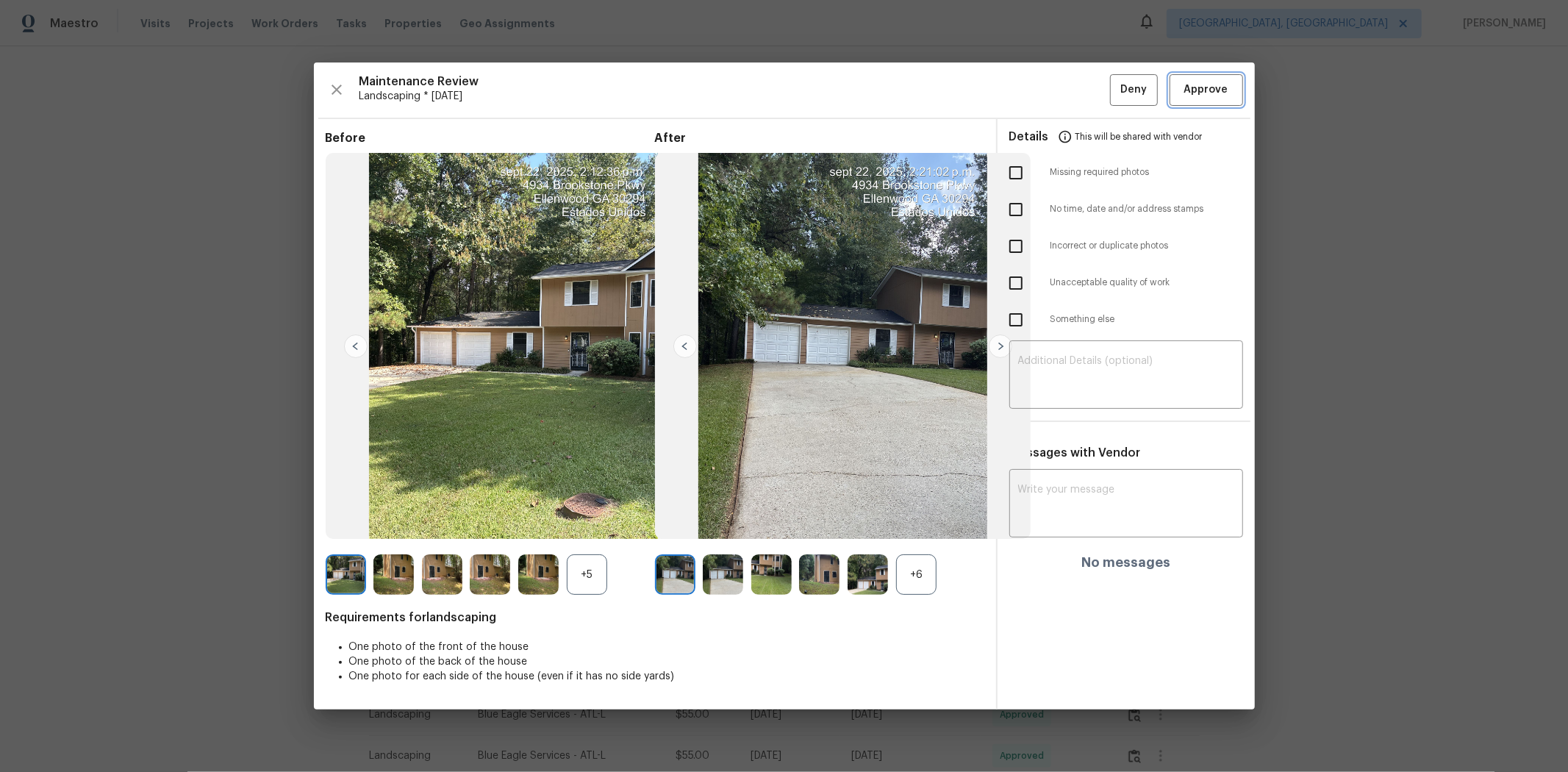
click at [1115, 89] on span "Approve" at bounding box center [1206, 90] width 44 height 18
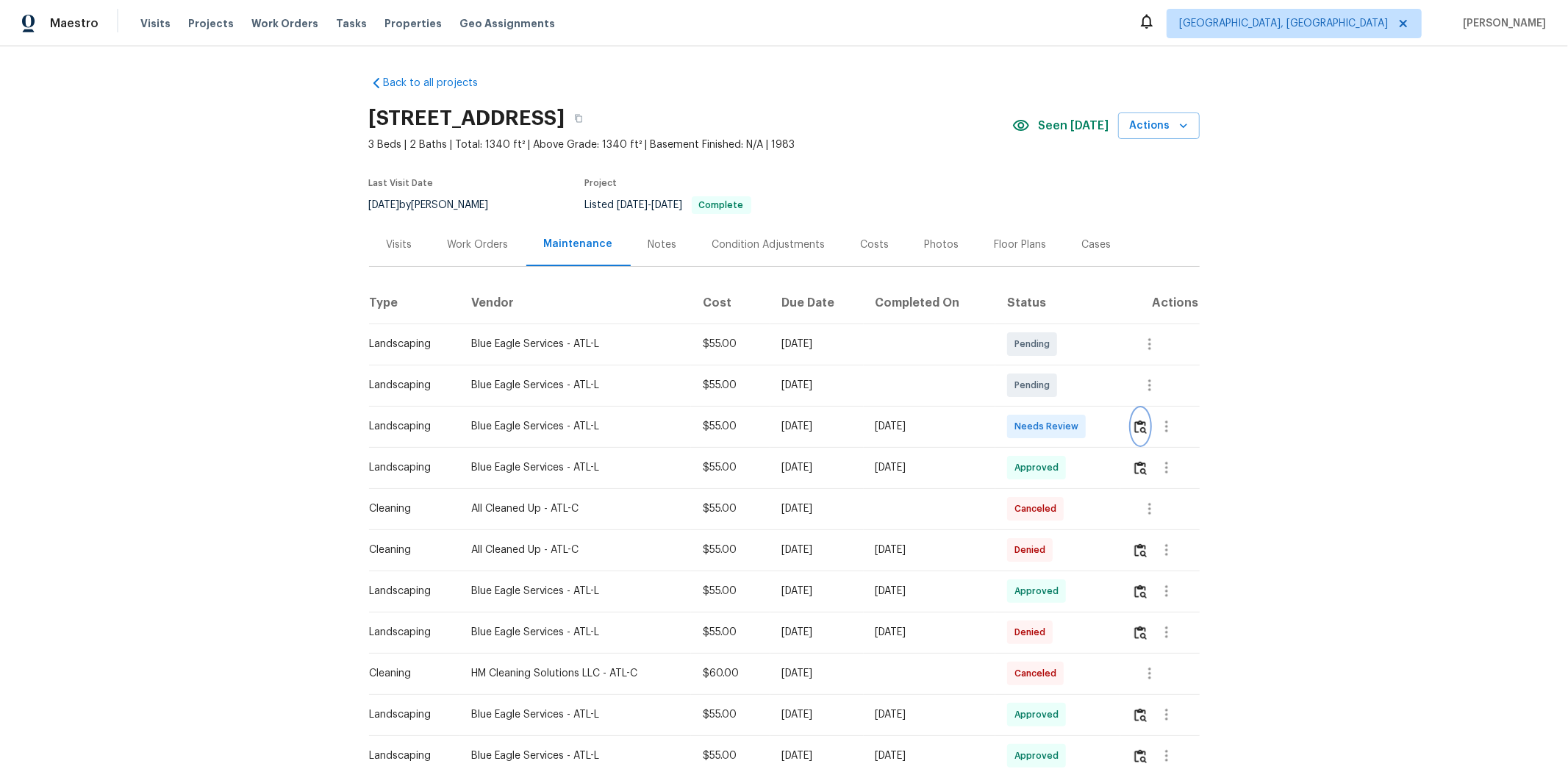
click at [1115, 430] on img "button" at bounding box center [1140, 426] width 12 height 14
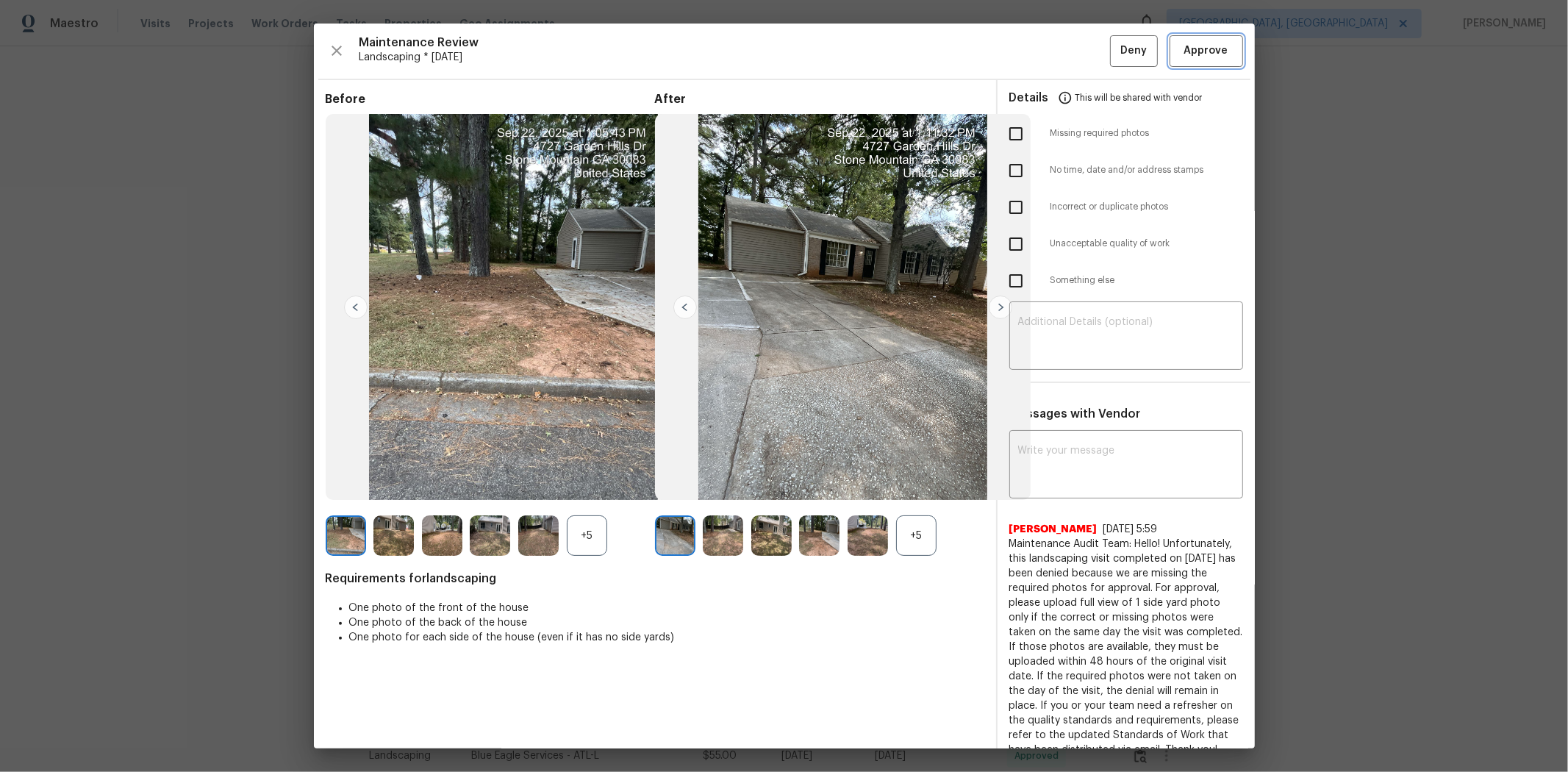
drag, startPoint x: 1210, startPoint y: 44, endPoint x: 1245, endPoint y: 1, distance: 55.4
click at [1115, 43] on span "Approve" at bounding box center [1206, 51] width 44 height 18
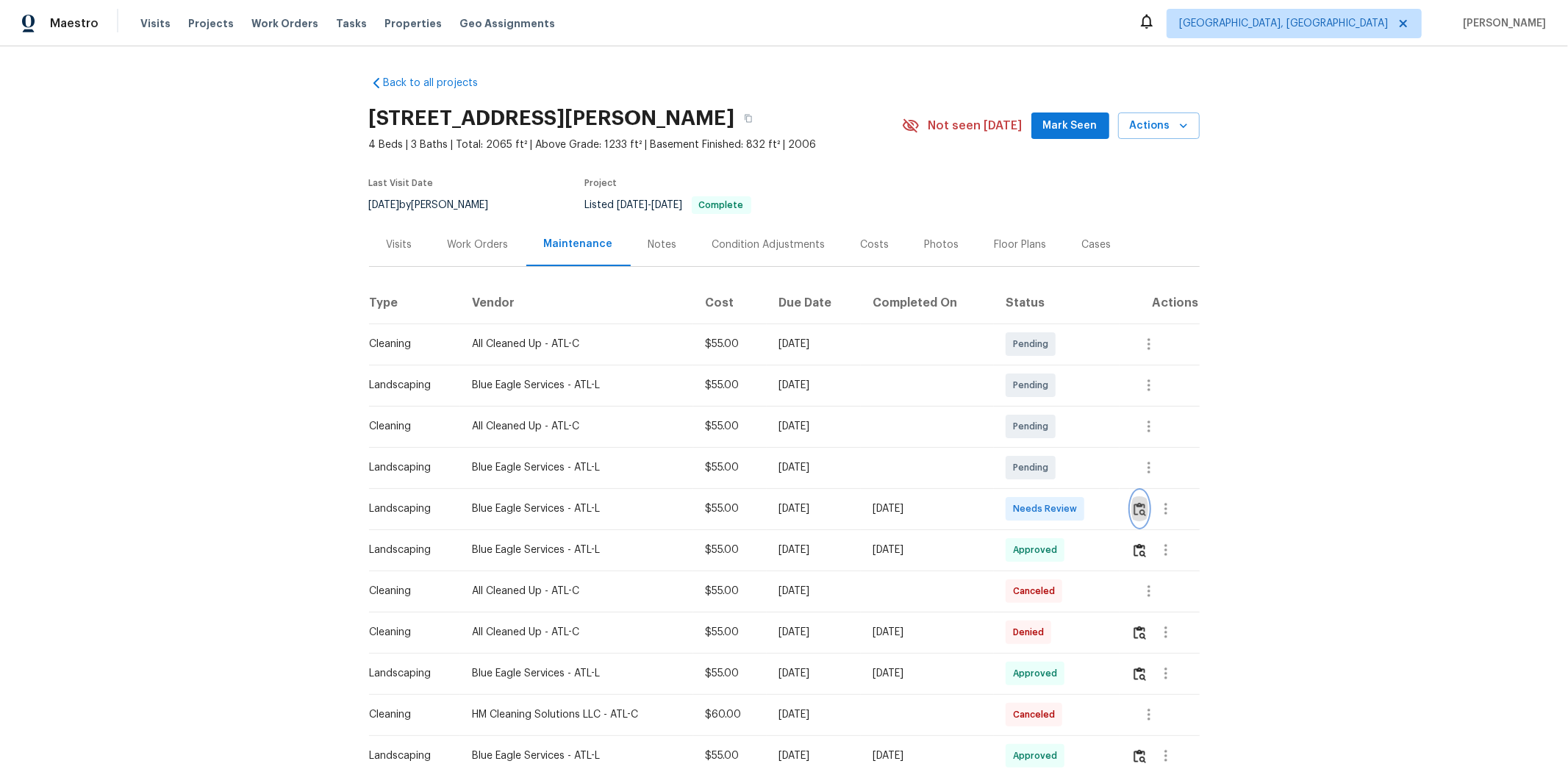
click at [1115, 510] on img "button" at bounding box center [1139, 509] width 12 height 14
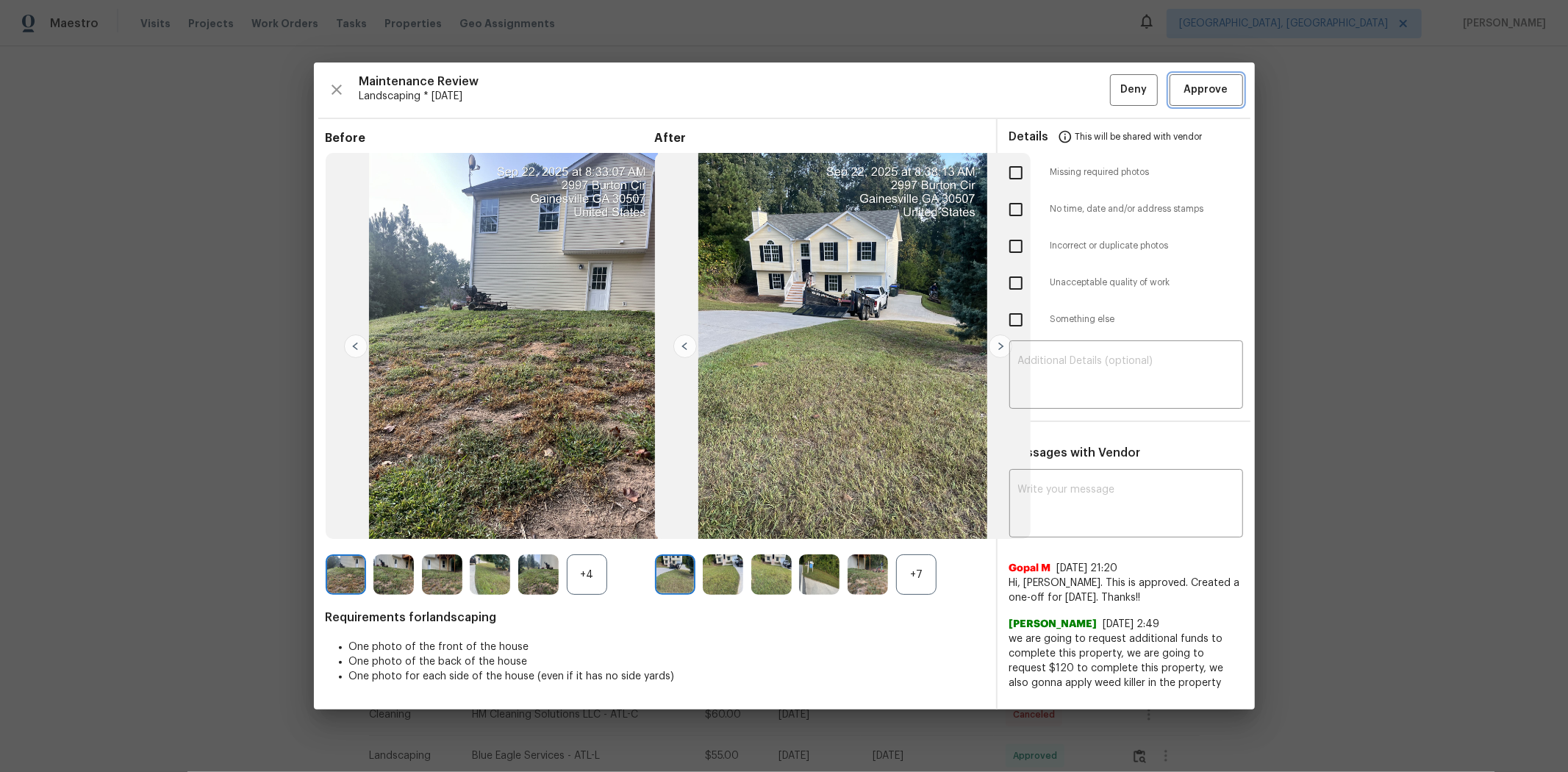
click at [1115, 83] on span "Approve" at bounding box center [1206, 90] width 44 height 18
